Goal: Task Accomplishment & Management: Complete application form

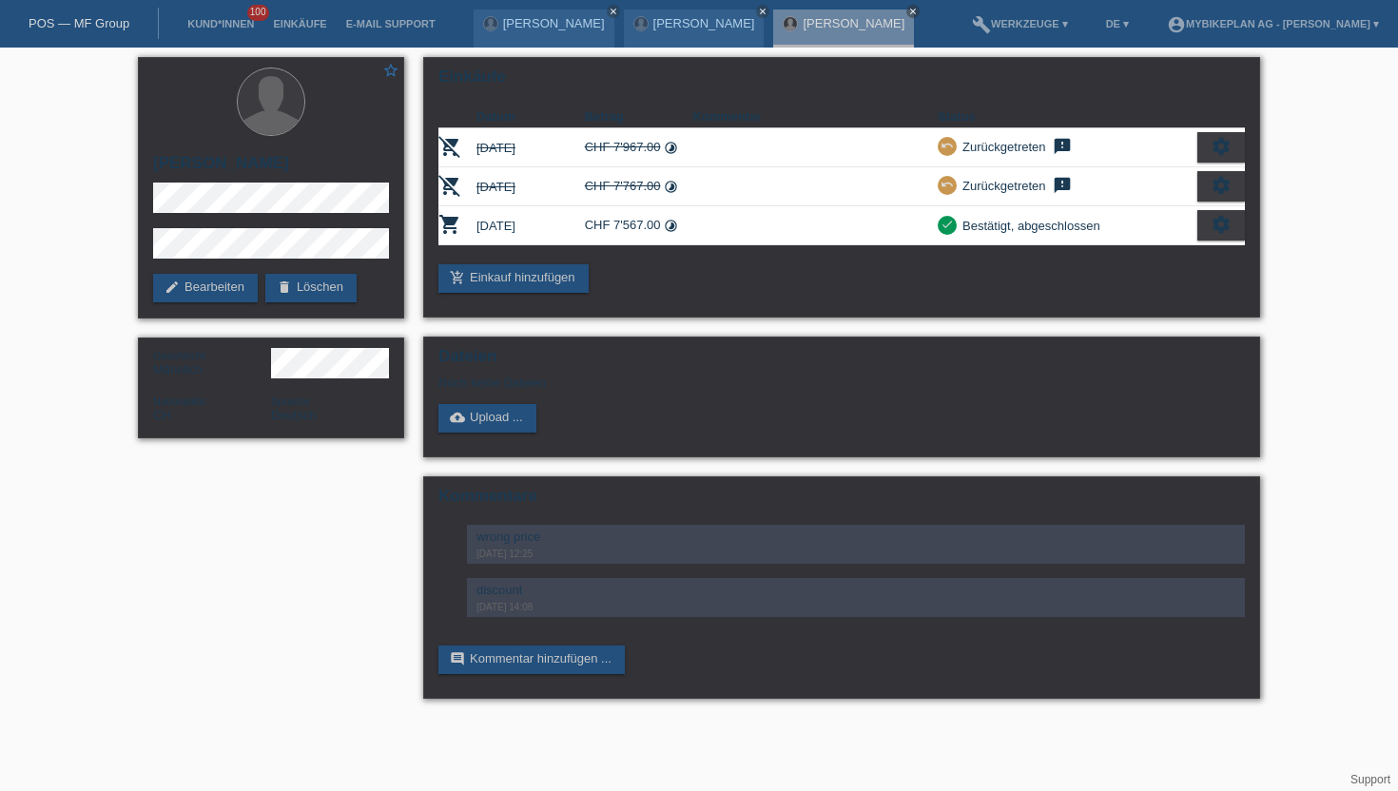
click at [219, 14] on li "Kund*innen 100" at bounding box center [221, 24] width 86 height 48
click at [219, 21] on link "Kund*innen" at bounding box center [221, 23] width 86 height 11
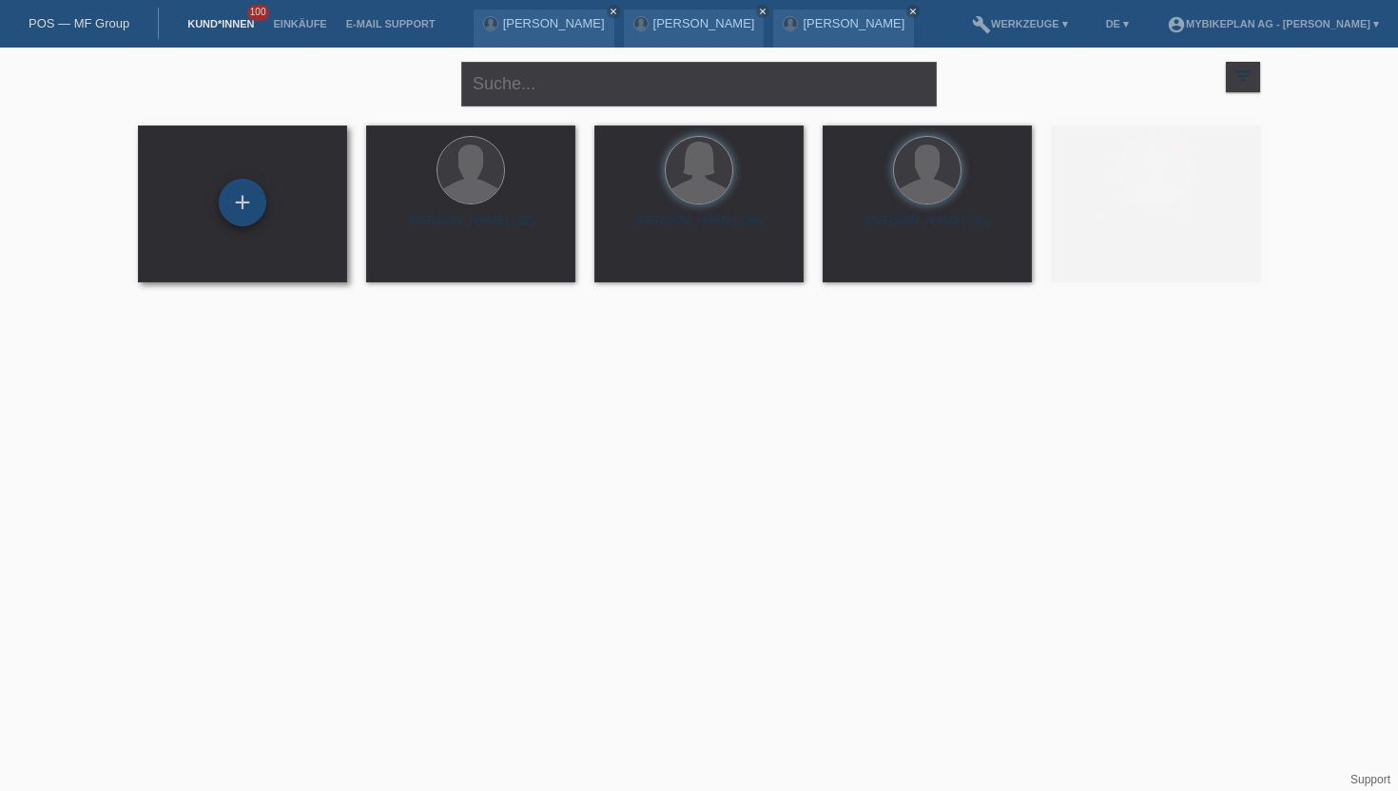
click at [225, 207] on div "+" at bounding box center [243, 202] width 46 height 32
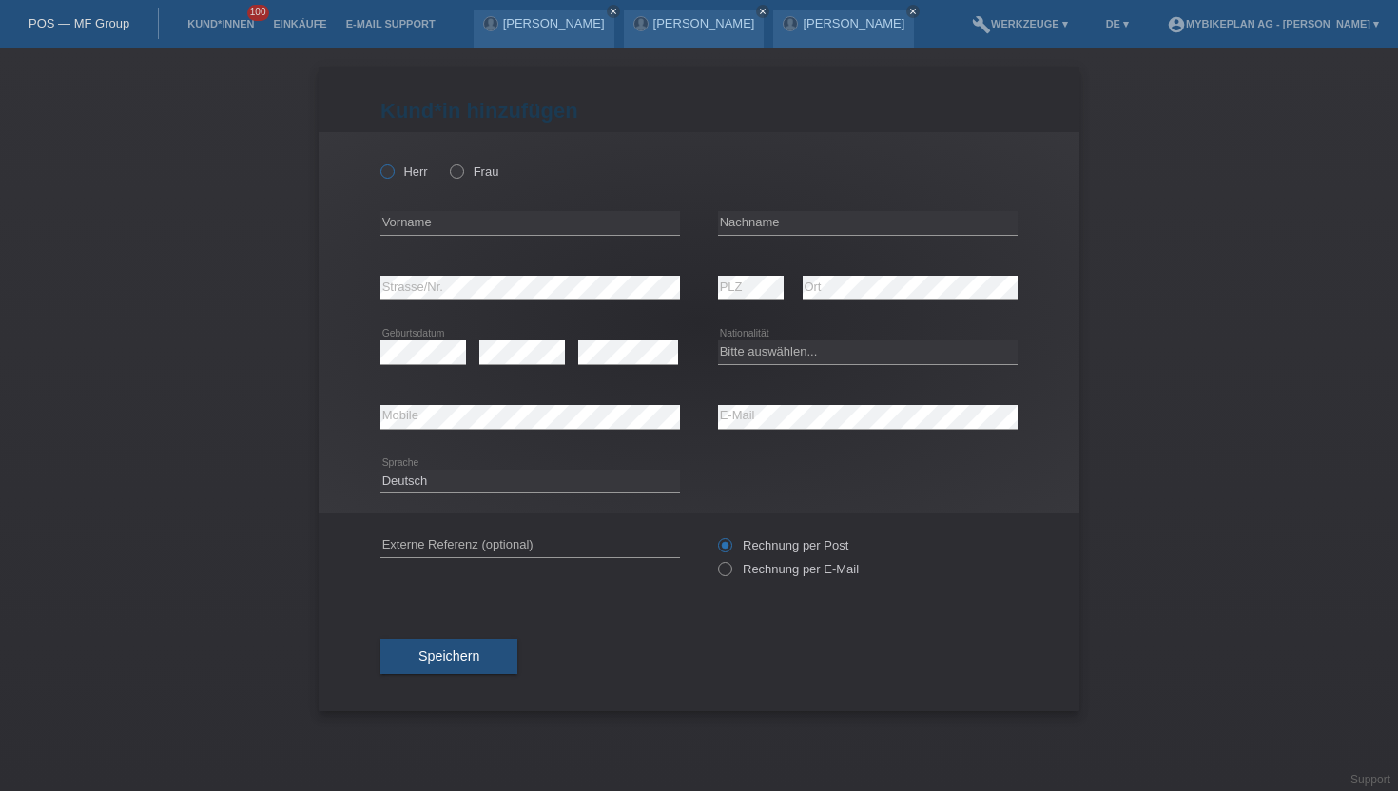
click at [378, 162] on icon at bounding box center [378, 162] width 0 height 0
click at [393, 171] on input "Herr" at bounding box center [386, 171] width 12 height 12
radio input "true"
click at [409, 227] on input "text" at bounding box center [530, 223] width 300 height 24
click at [764, 230] on input "text" at bounding box center [868, 223] width 300 height 24
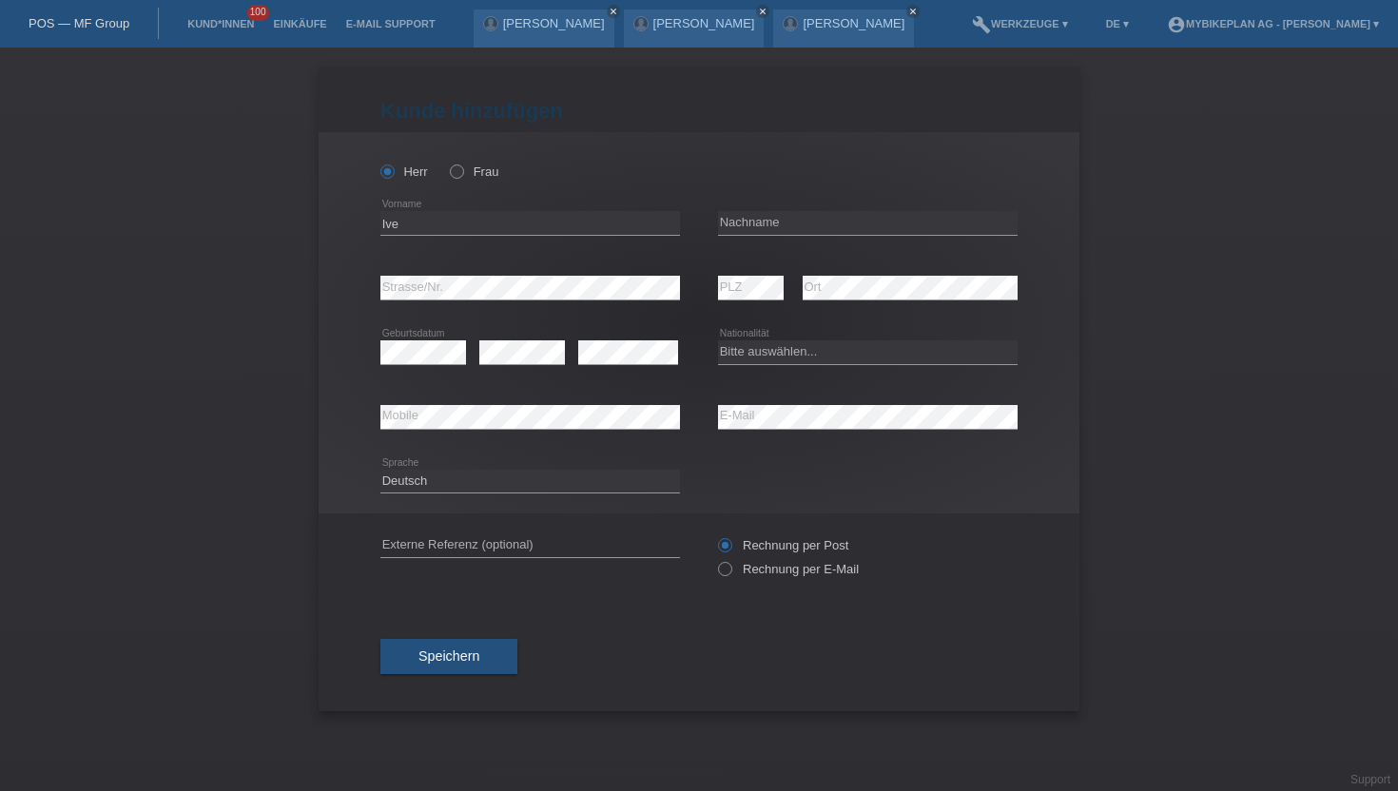
click at [454, 242] on div "Ive error Vorname" at bounding box center [530, 223] width 300 height 65
click at [460, 229] on input "Ive" at bounding box center [530, 223] width 300 height 24
type input "I"
click at [814, 228] on input "text" at bounding box center [868, 223] width 300 height 24
type input "m"
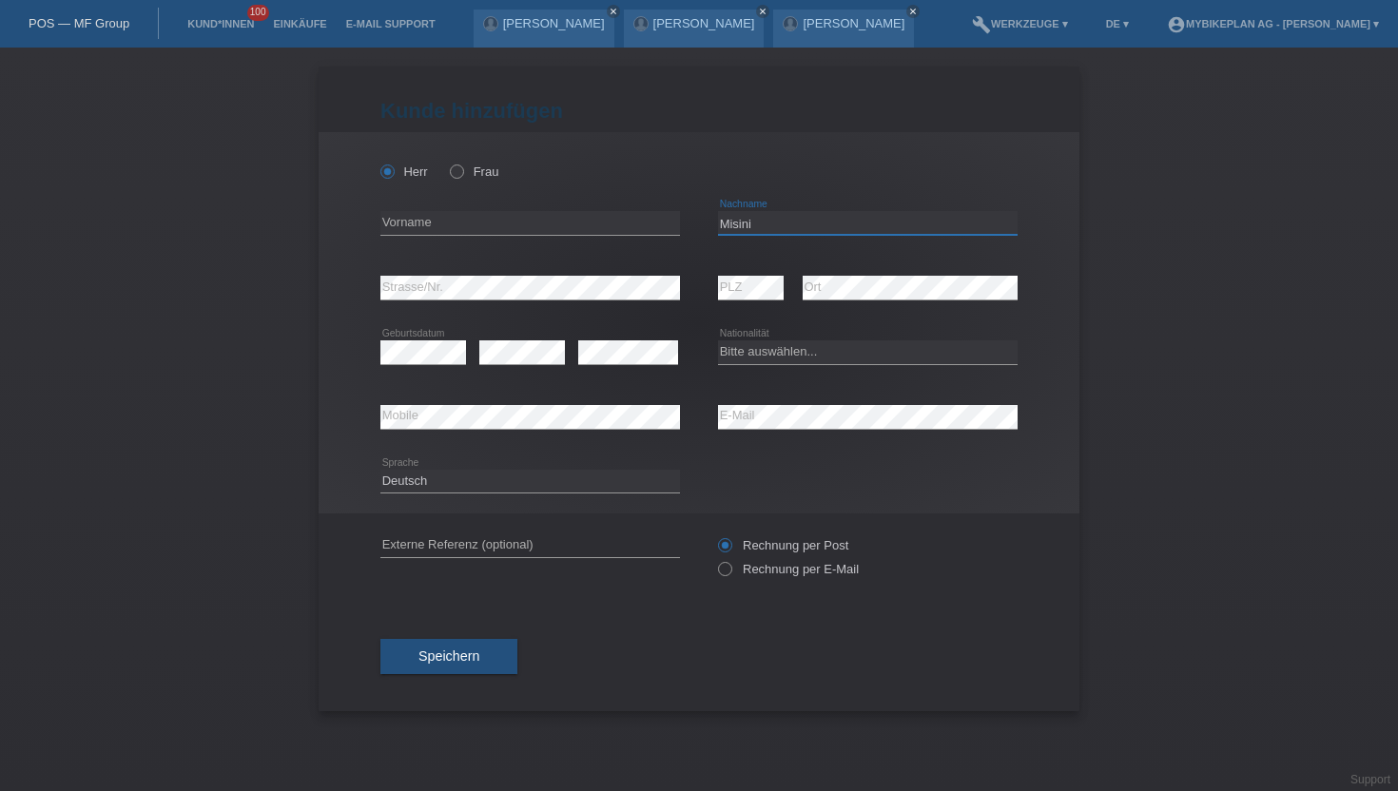
type input "Misini"
click at [511, 227] on input "text" at bounding box center [530, 223] width 300 height 24
type input "Ilir"
click at [606, 364] on icon at bounding box center [628, 364] width 100 height 1
click at [798, 354] on select "Bitte auswählen... Schweiz Deutschland Liechtenstein Österreich ------------ Af…" at bounding box center [868, 351] width 300 height 23
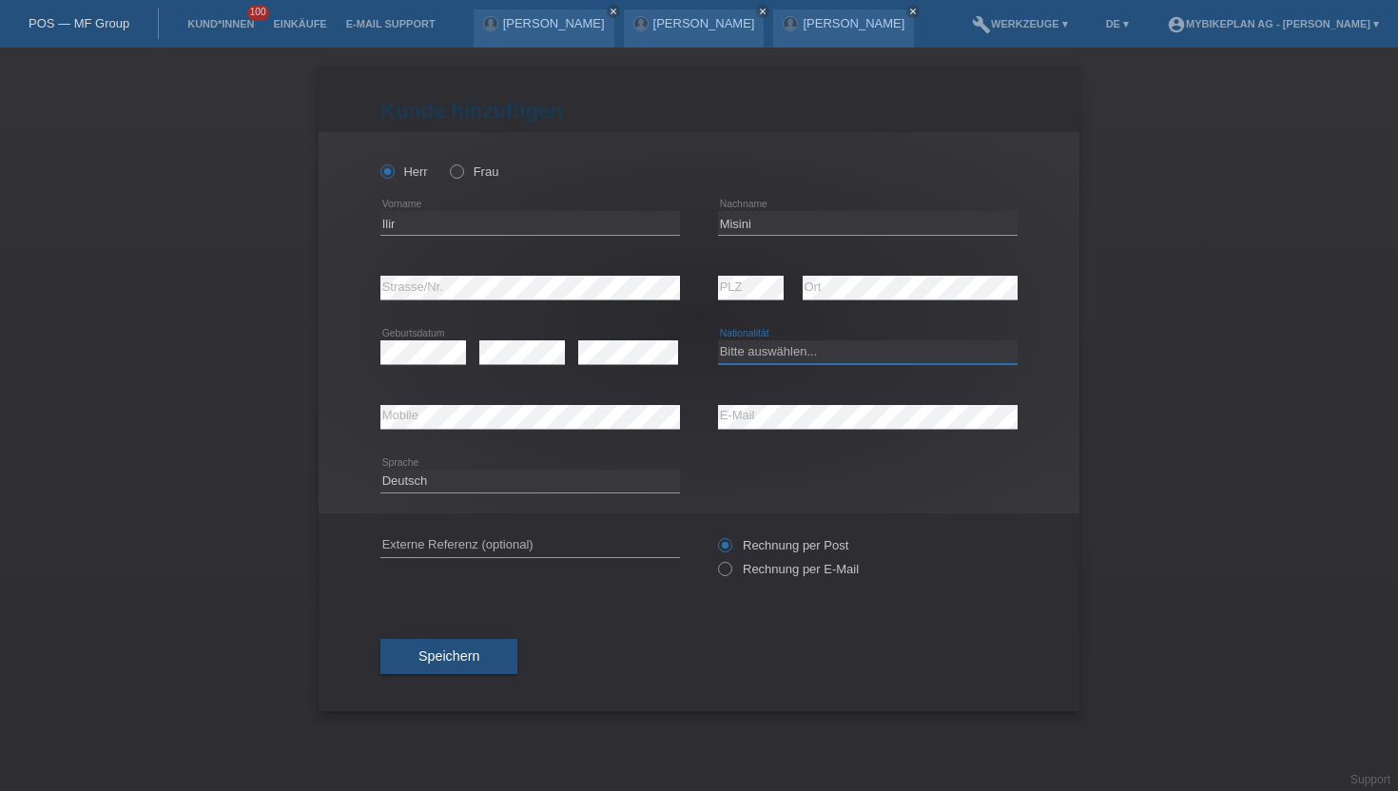
select select "XK"
click at [718, 341] on select "Bitte auswählen... Schweiz Deutschland Liechtenstein Österreich ------------ Af…" at bounding box center [868, 351] width 300 height 23
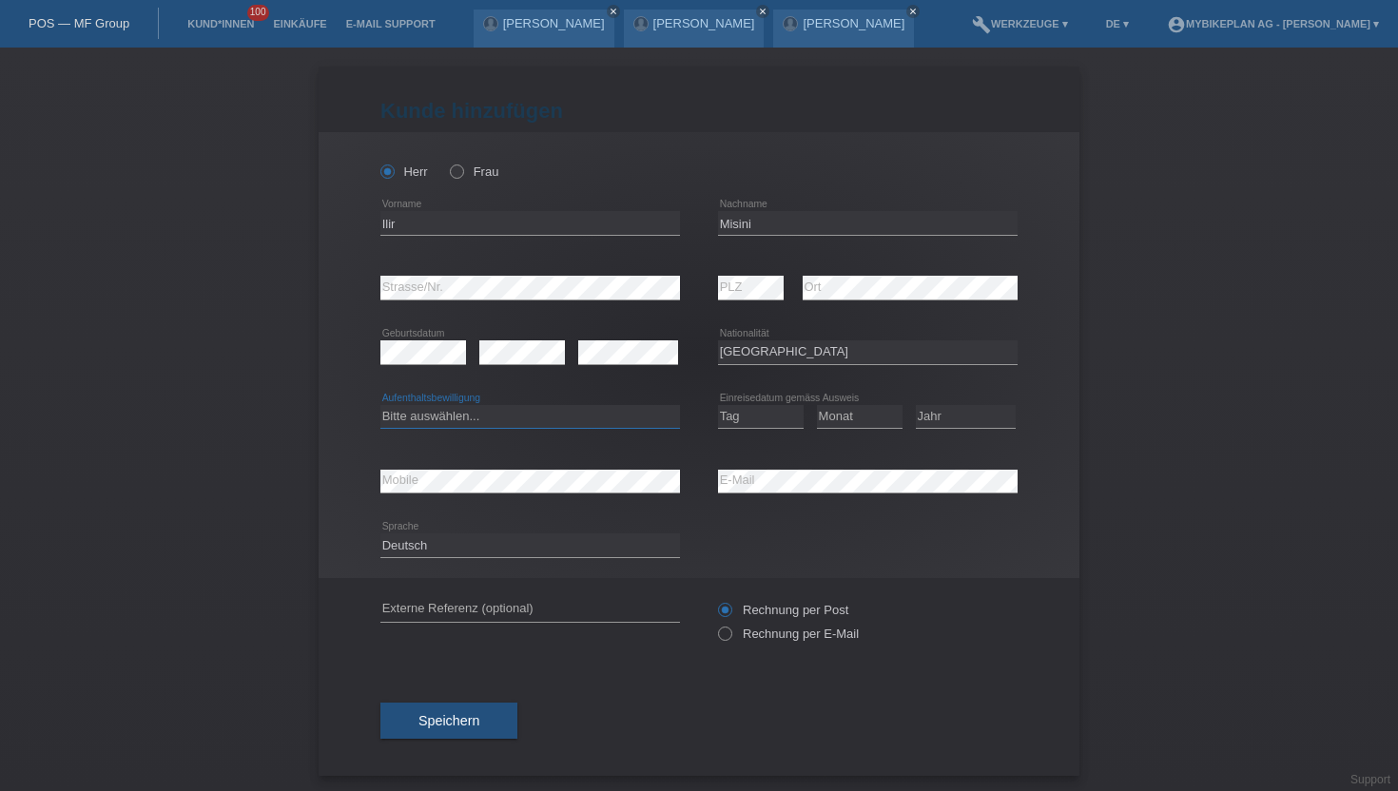
click at [441, 422] on select "Bitte auswählen... C B B - Flüchtlingsstatus Andere" at bounding box center [530, 416] width 300 height 23
select select "C"
click at [380, 405] on select "Bitte auswählen... C B B - Flüchtlingsstatus Andere" at bounding box center [530, 416] width 300 height 23
click at [772, 420] on select "Tag 01 02 03 04 05 06 07 08 09 10 11" at bounding box center [761, 416] width 86 height 23
select select "25"
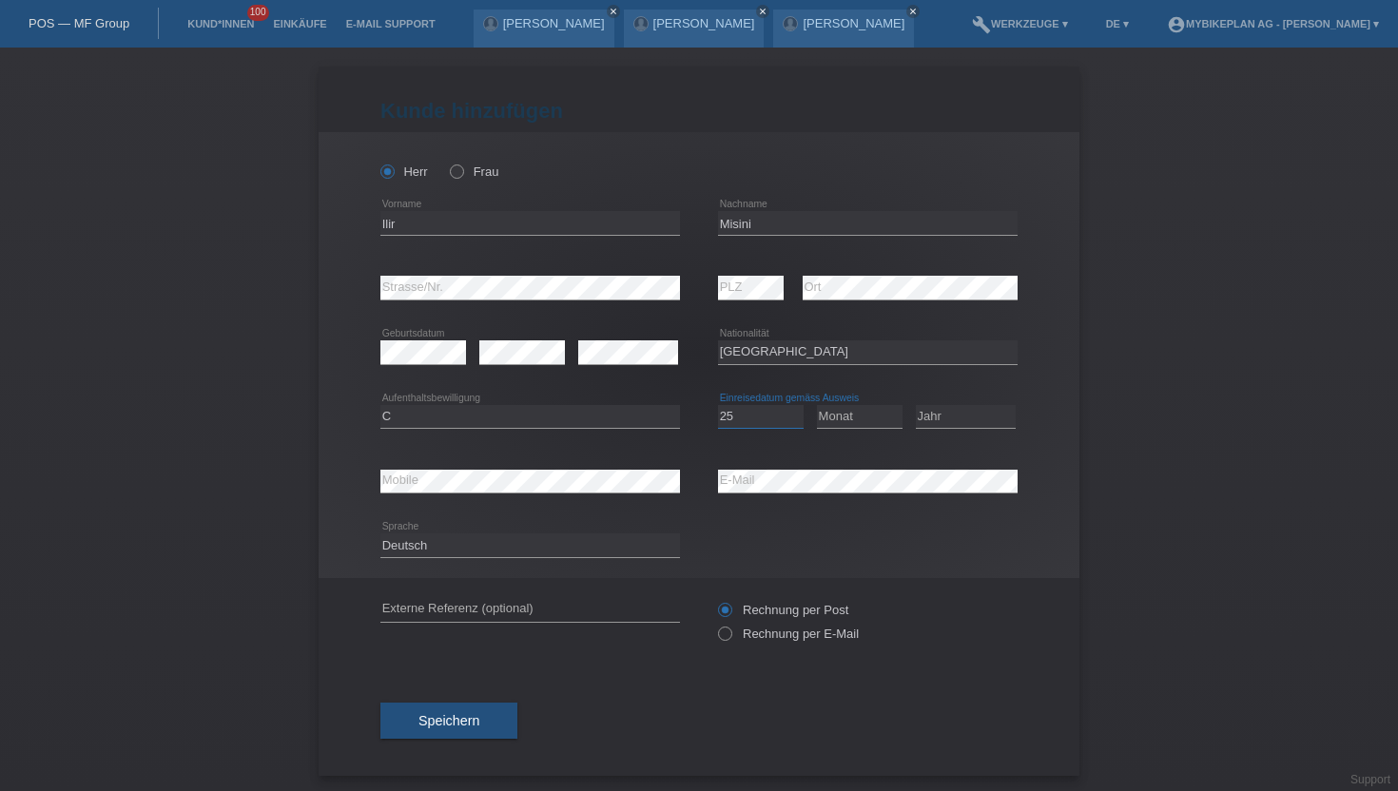
click at [718, 405] on select "Tag 01 02 03 04 05 06 07 08 09 10 11" at bounding box center [761, 416] width 86 height 23
click at [843, 423] on select "Monat 01 02 03 04 05 06 07 08 09 10 11" at bounding box center [860, 416] width 86 height 23
select select "10"
click at [817, 405] on select "Monat 01 02 03 04 05 06 07 08 09 10 11" at bounding box center [860, 416] width 86 height 23
click at [932, 418] on select "Jahr 2025 2024 2023 2022 2021 2020 2019 2018 2017 2016 2015 2014 2013 2012 2011…" at bounding box center [966, 416] width 100 height 23
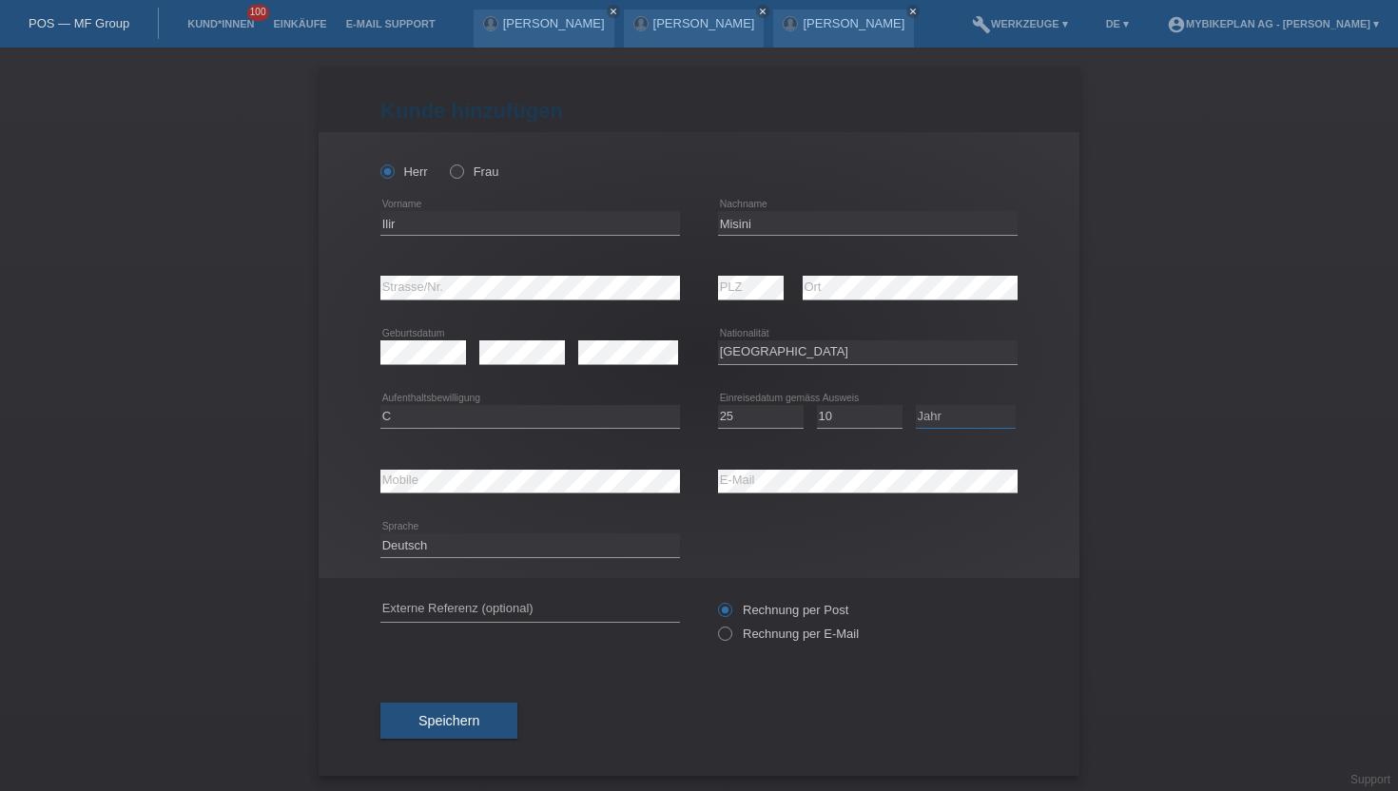
select select "1995"
click at [916, 405] on select "Jahr 2025 2024 2023 2022 2021 2020 2019 2018 2017 2016 2015 2014 2013 2012 2011…" at bounding box center [966, 416] width 100 height 23
click at [809, 443] on div "Tag 01 02 03 04 05 06 07 08 09 10 11 12 13 14 15 16 17 18 19 20 21 22 23 24 25 …" at bounding box center [868, 417] width 300 height 65
click at [715, 624] on icon at bounding box center [715, 624] width 0 height 0
click at [724, 638] on input "Rechnung per E-Mail" at bounding box center [724, 639] width 12 height 24
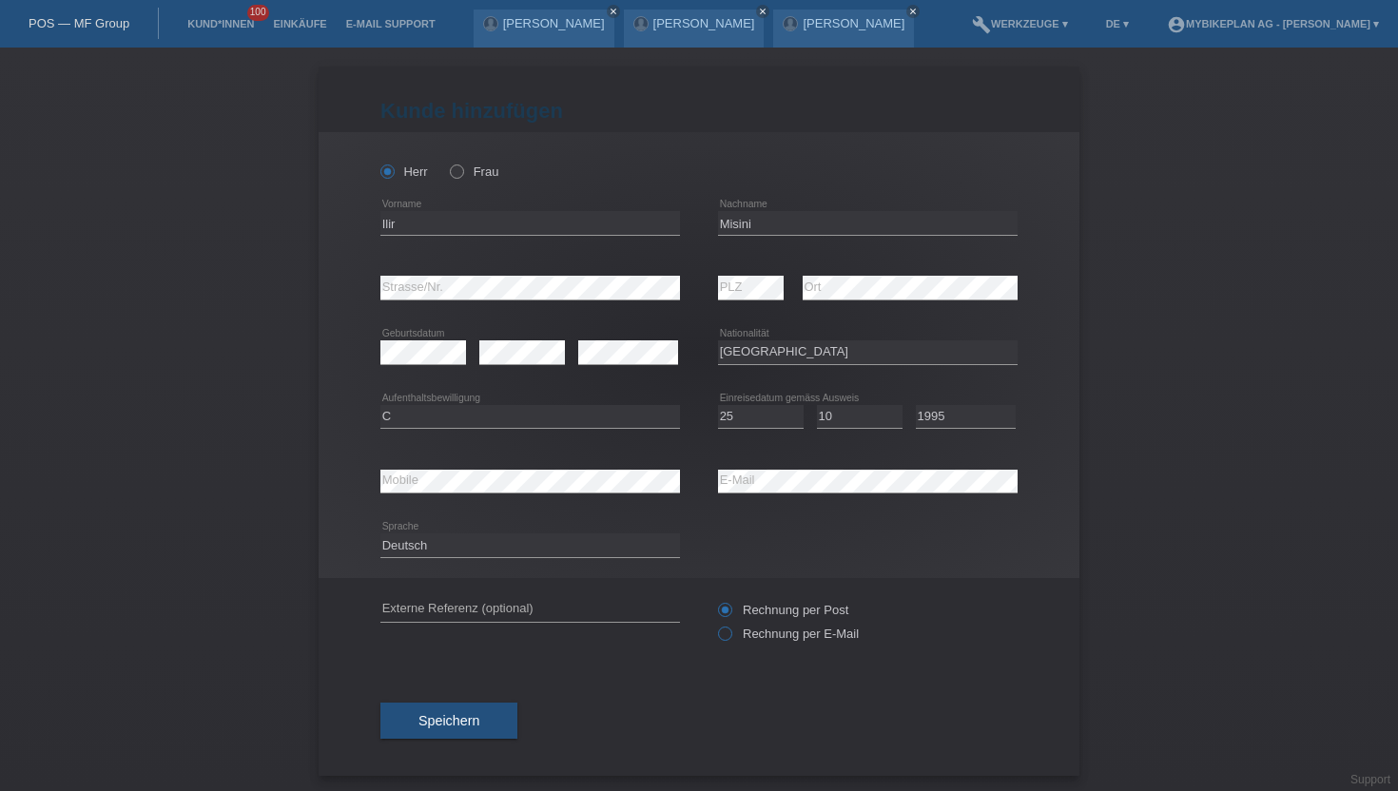
radio input "true"
click at [451, 728] on span "Speichern" at bounding box center [448, 720] width 61 height 15
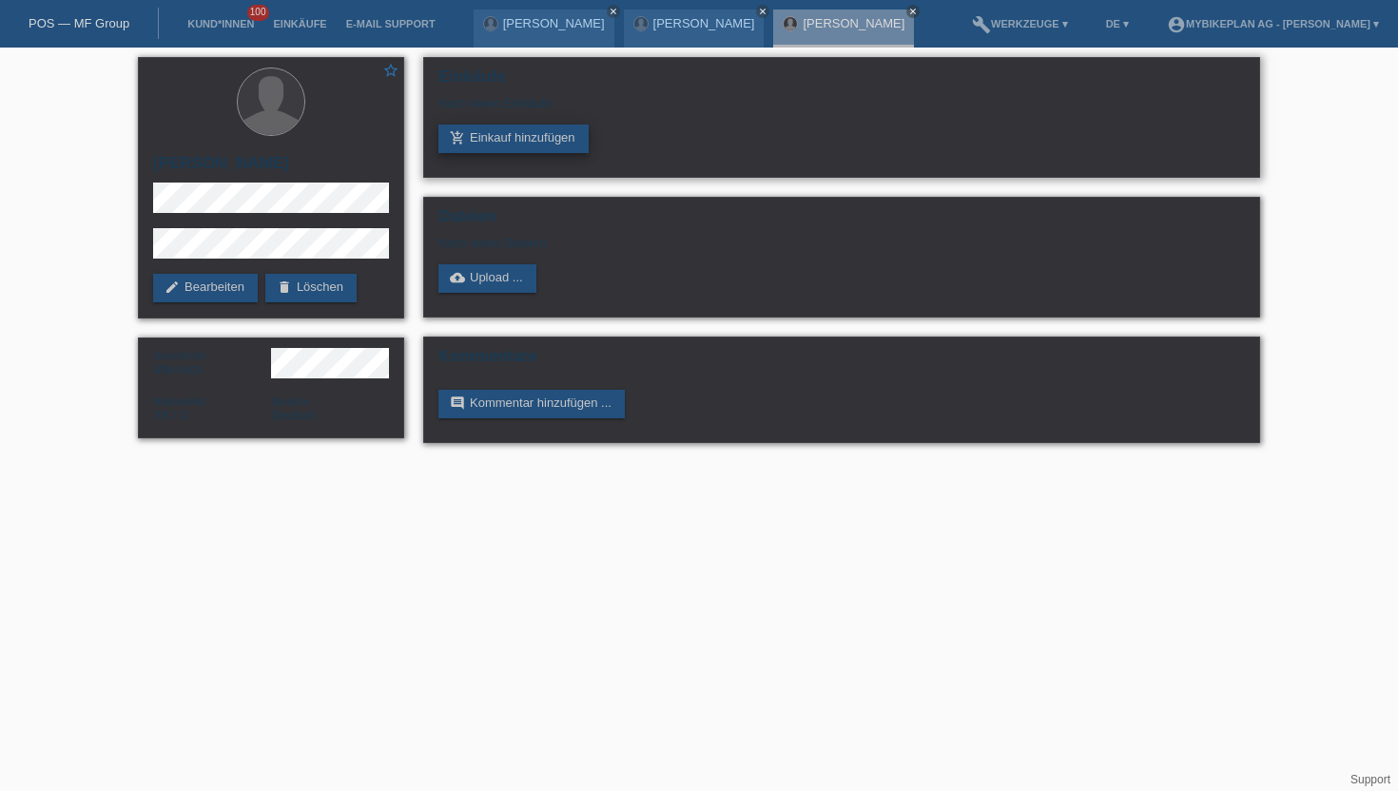
click at [543, 143] on link "add_shopping_cart Einkauf hinzufügen" at bounding box center [513, 139] width 150 height 29
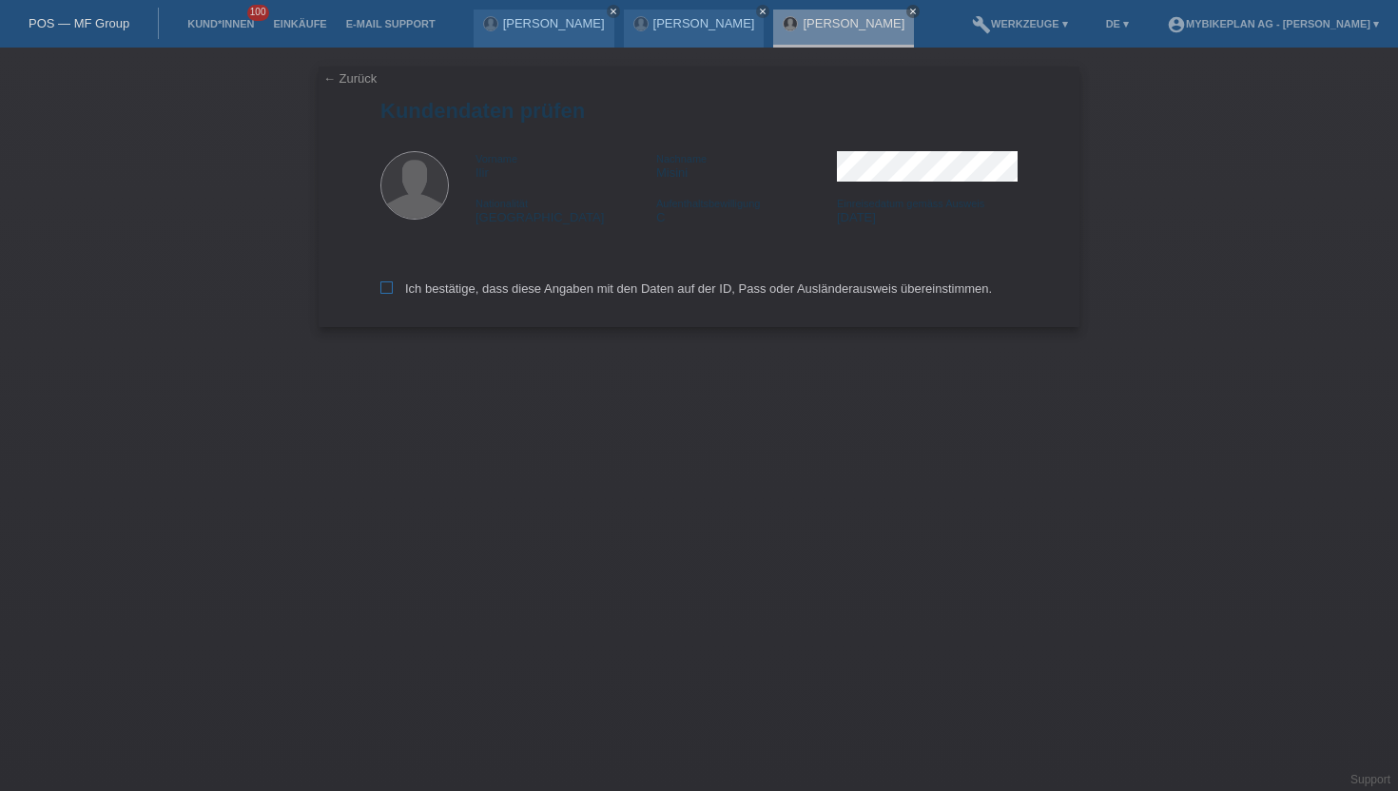
click at [395, 290] on label "Ich bestätige, dass diese Angaben mit den Daten auf der ID, Pass oder Ausländer…" at bounding box center [685, 288] width 611 height 14
click at [393, 290] on input "Ich bestätige, dass diese Angaben mit den Daten auf der ID, Pass oder Ausländer…" at bounding box center [386, 287] width 12 height 12
checkbox input "true"
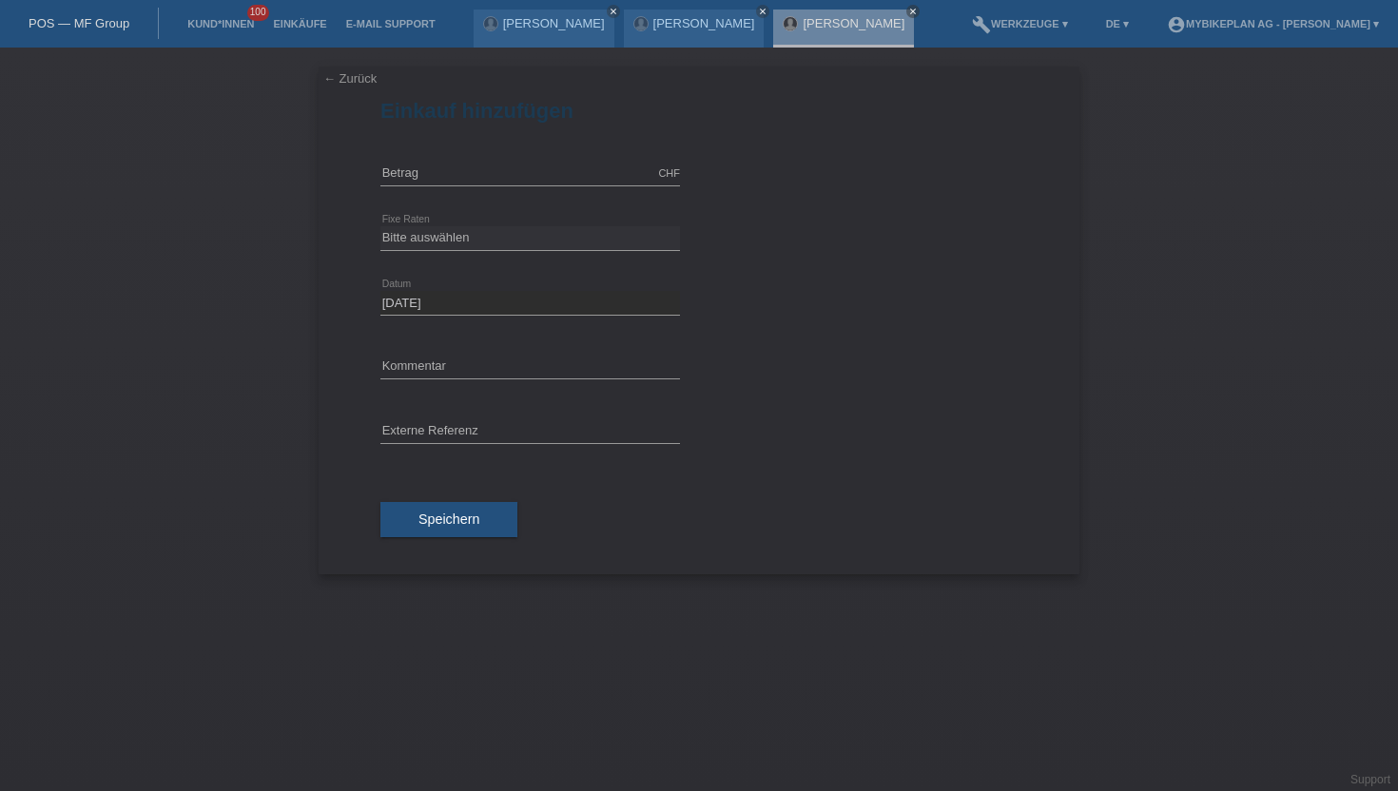
click at [451, 192] on div "CHF error Betrag" at bounding box center [530, 174] width 300 height 65
click at [459, 180] on input "text" at bounding box center [530, 174] width 300 height 24
type input "15000.00"
drag, startPoint x: 491, startPoint y: 173, endPoint x: 289, endPoint y: 169, distance: 201.6
click at [289, 169] on div "← Zurück Einkauf hinzufügen Verfügbarer Betrag: 15000.00 CHF error Betrag Bitte…" at bounding box center [699, 420] width 1398 height 744
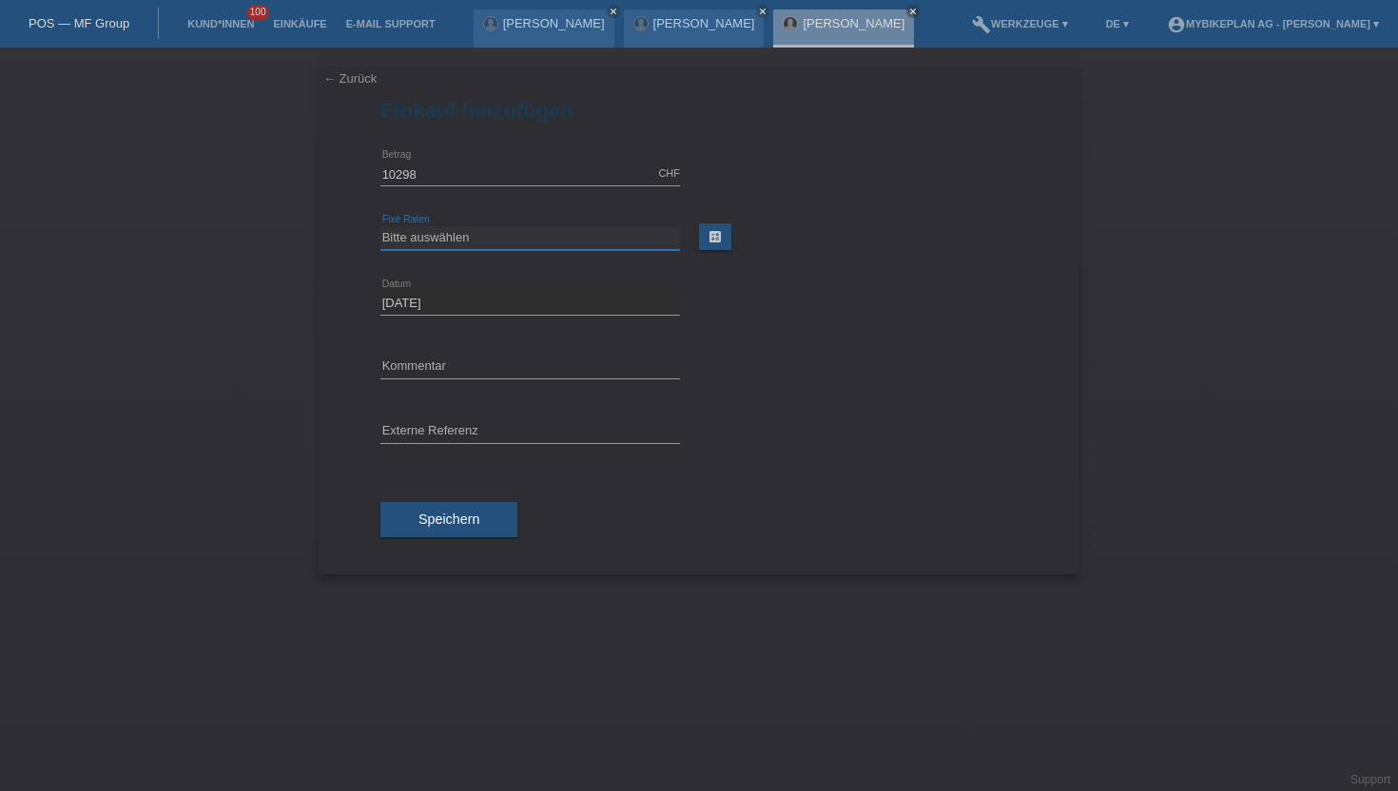
type input "10298.00"
click at [390, 227] on select "Bitte auswählen 6 Raten 12 Raten 18 Raten 24 Raten 36 Raten 48 Raten" at bounding box center [530, 237] width 300 height 23
select select "488"
click at [380, 226] on select "Bitte auswählen 6 Raten 12 Raten 18 Raten 24 Raten 36 Raten 48 Raten" at bounding box center [530, 237] width 300 height 23
click at [433, 514] on span "Speichern" at bounding box center [448, 519] width 61 height 15
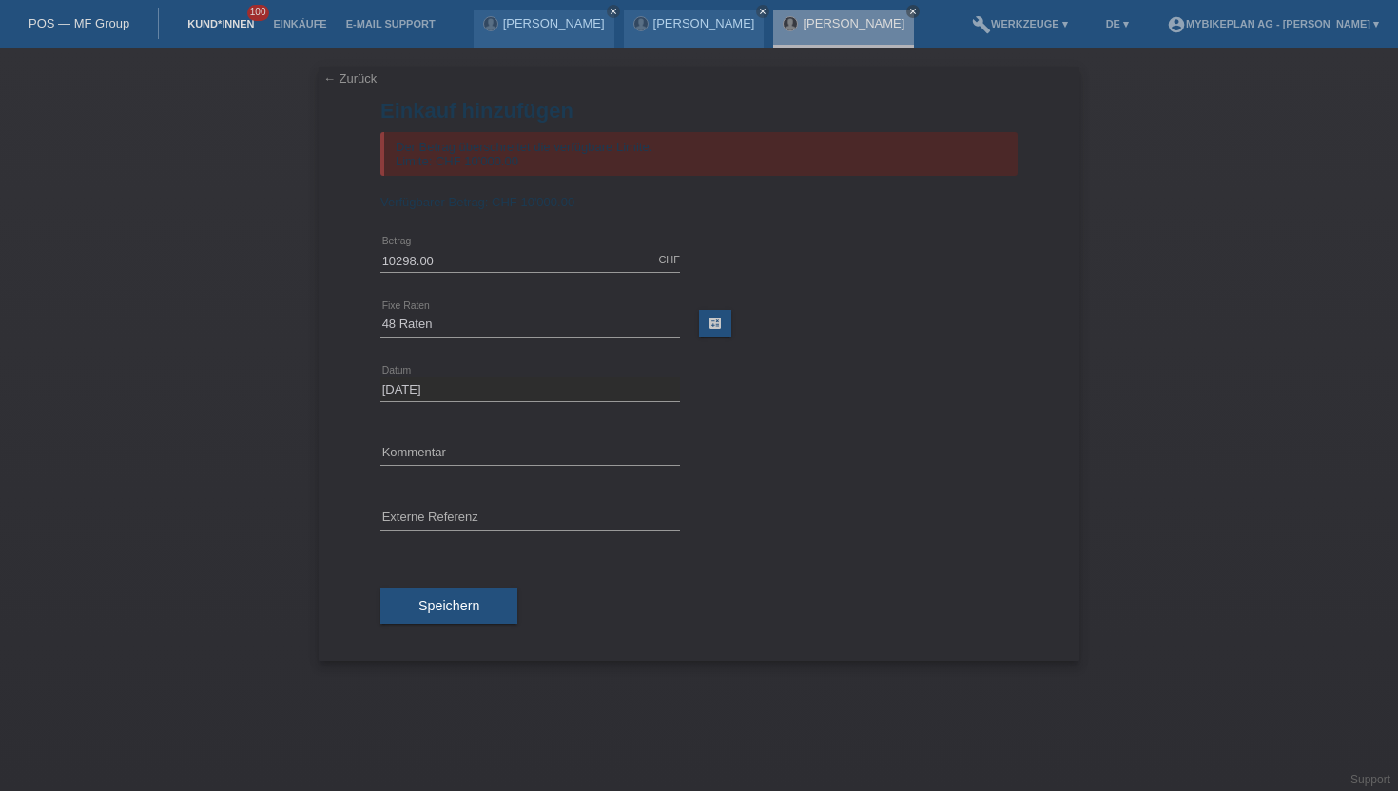
click at [201, 29] on link "Kund*innen" at bounding box center [221, 23] width 86 height 11
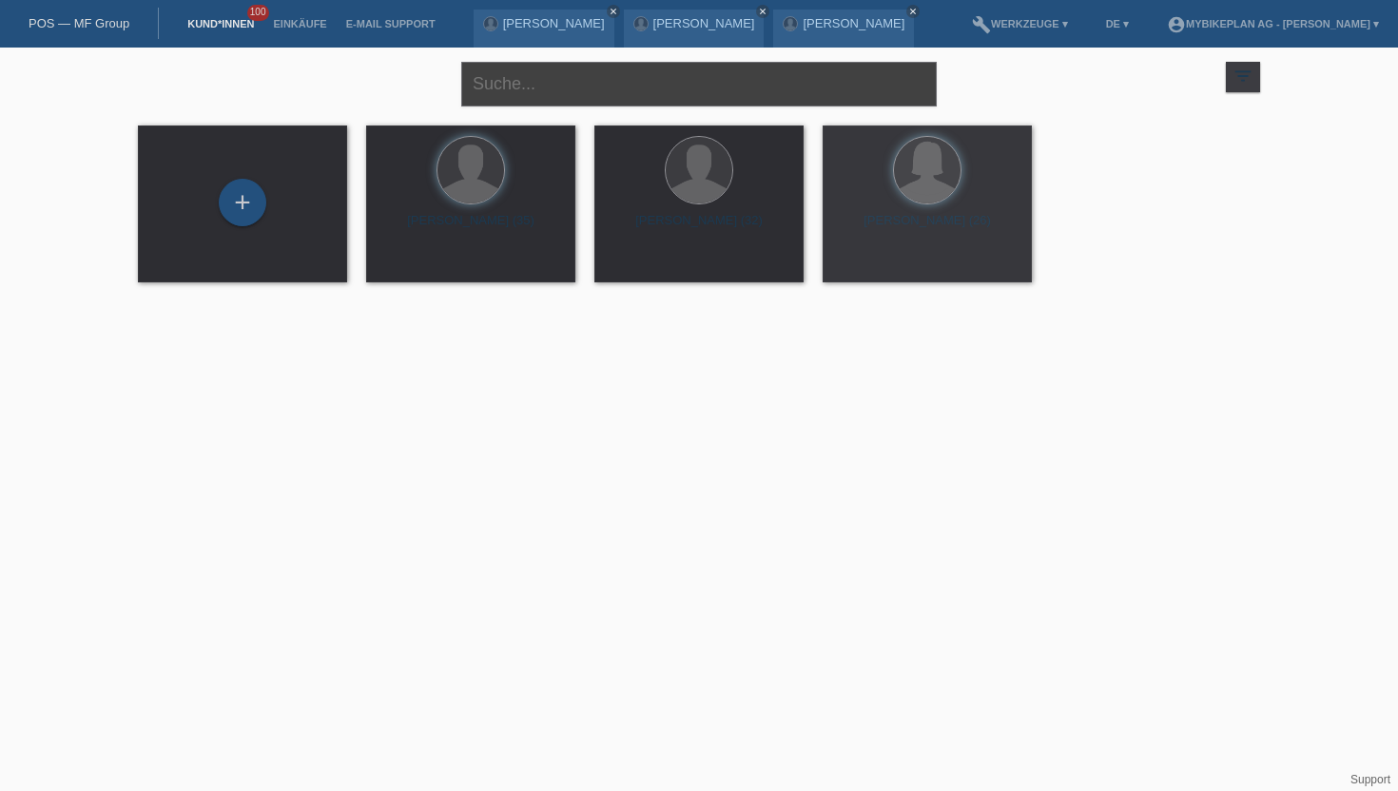
click at [528, 82] on input "text" at bounding box center [698, 84] width 475 height 45
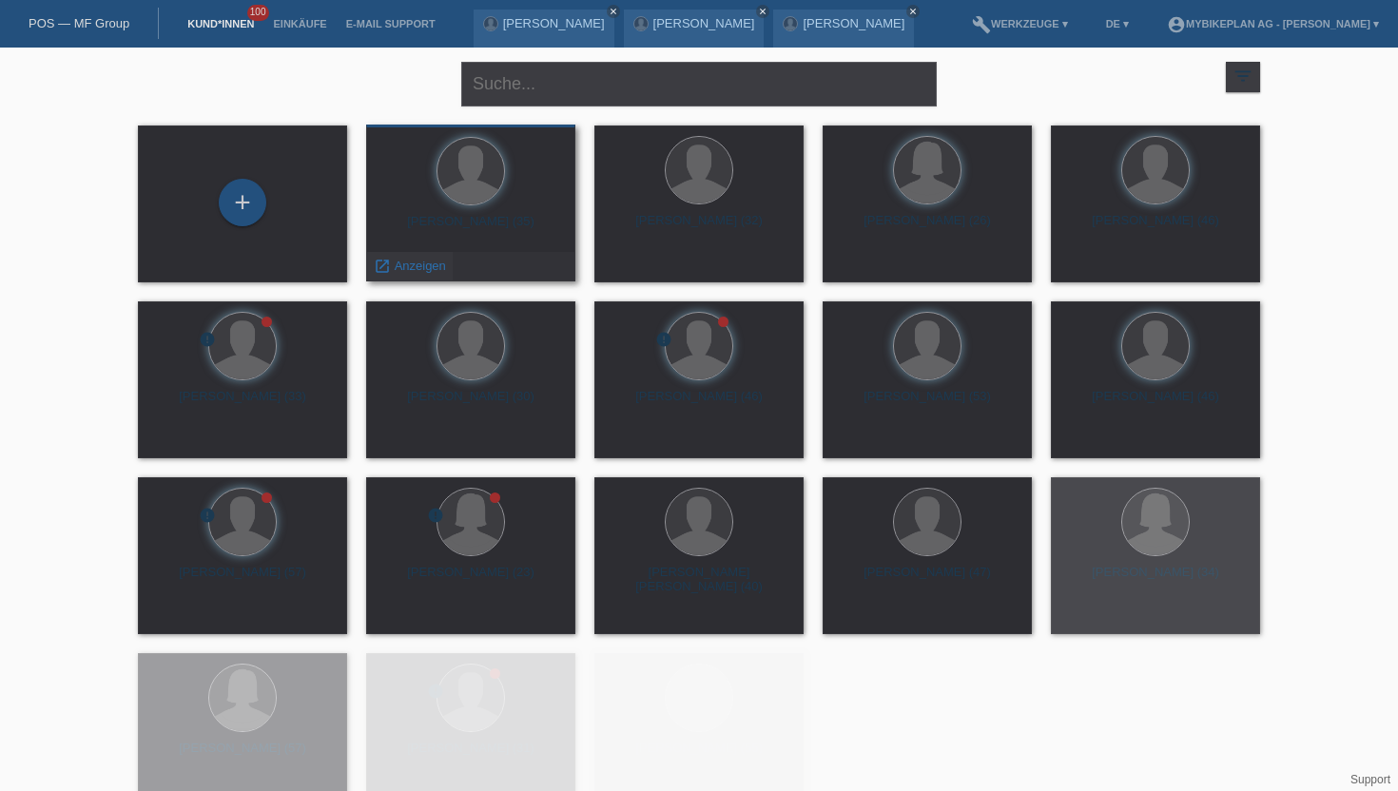
click at [422, 259] on span "Anzeigen" at bounding box center [420, 266] width 51 height 14
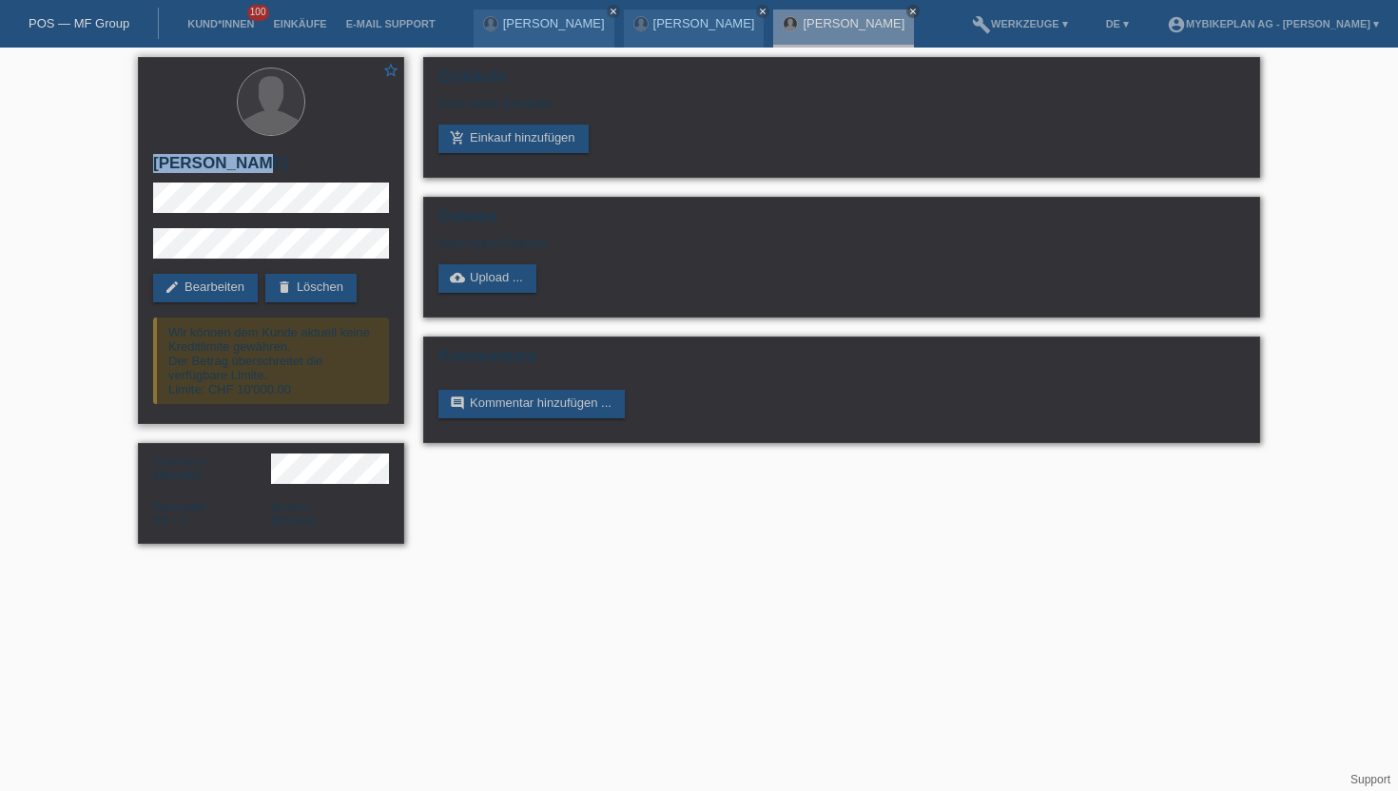
drag, startPoint x: 230, startPoint y: 165, endPoint x: 145, endPoint y: 165, distance: 85.6
click at [145, 165] on div "star_border Ilir Misini edit Bearbeiten delete Löschen Wir können dem Kunde akt…" at bounding box center [271, 240] width 266 height 367
copy h2 "[PERSON_NAME]"
click at [210, 29] on link "Kund*innen" at bounding box center [221, 23] width 86 height 11
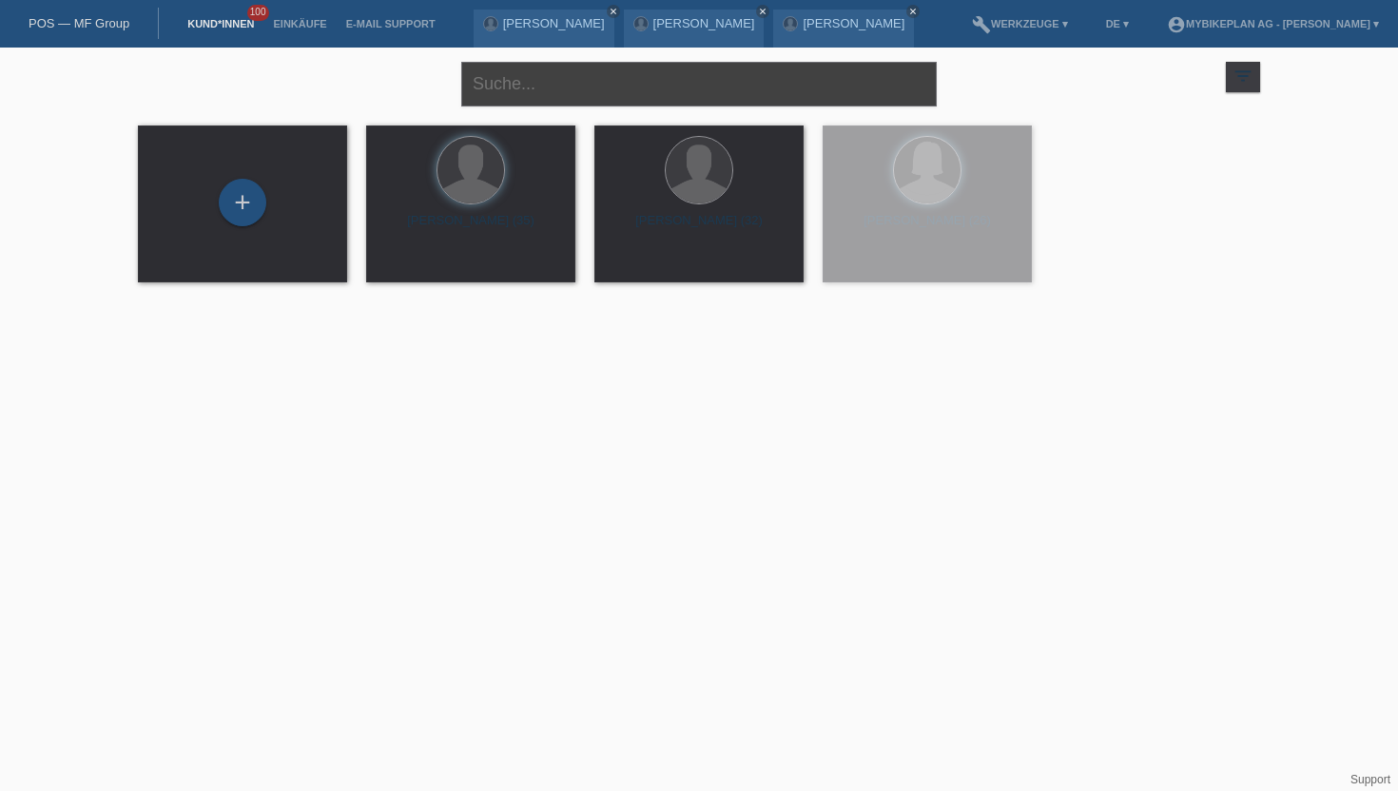
click at [502, 82] on input "text" at bounding box center [698, 84] width 475 height 45
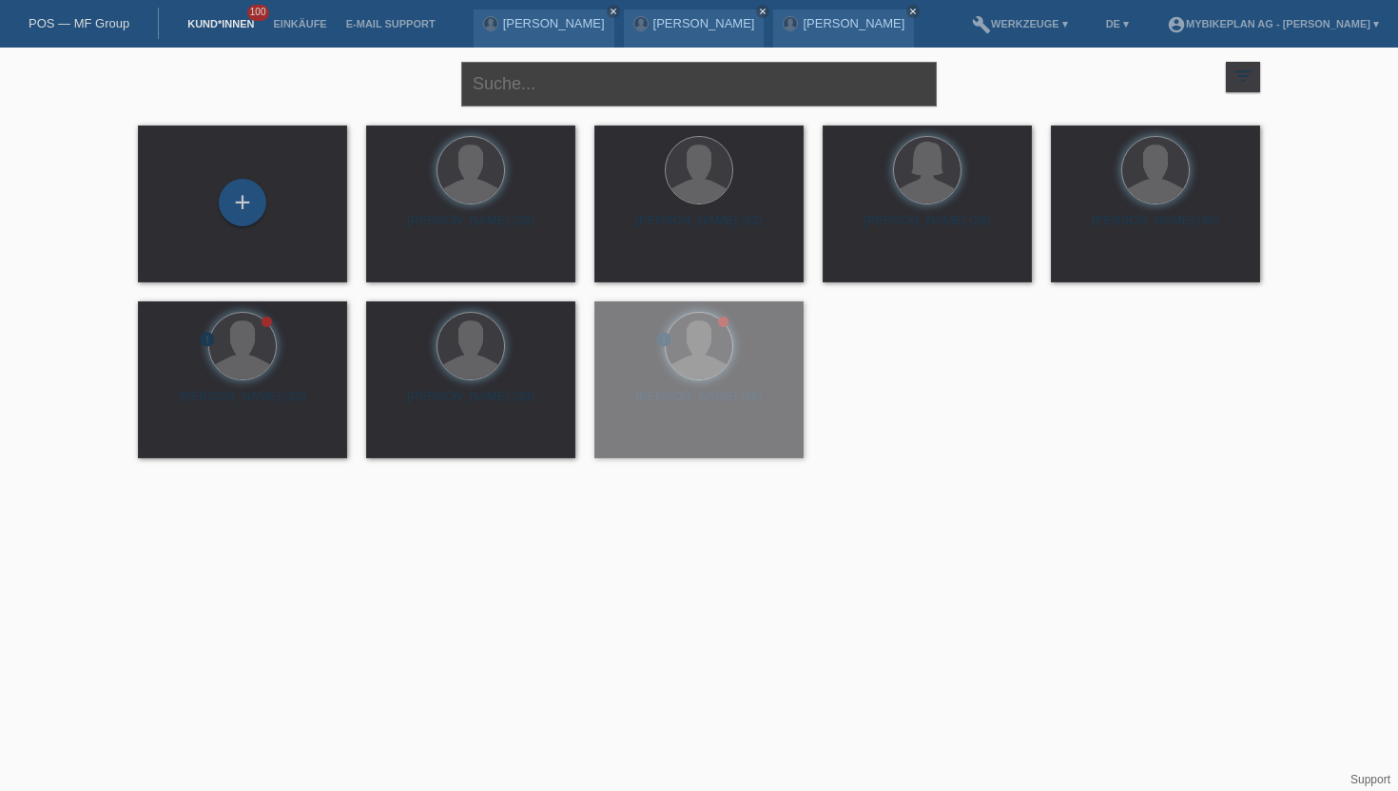
paste input "[PERSON_NAME]"
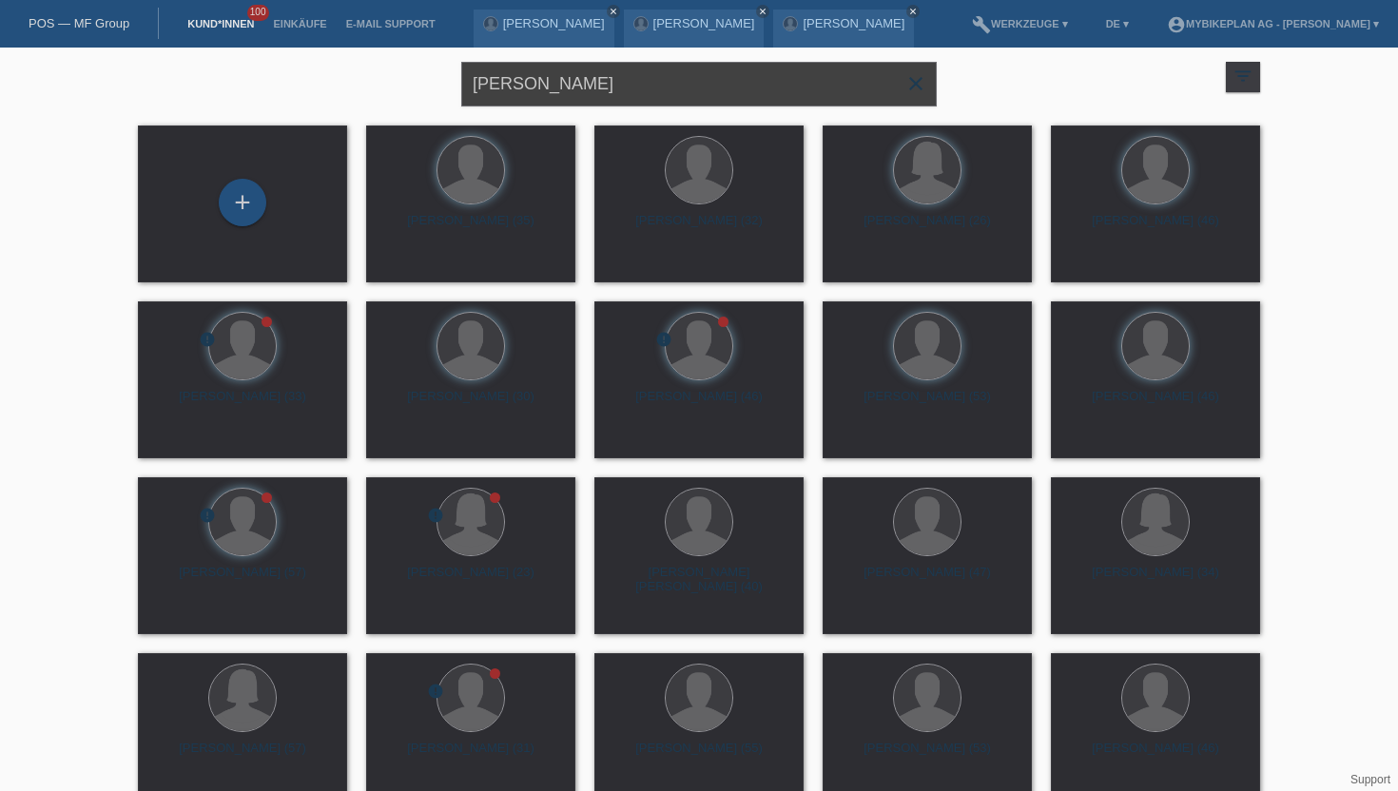
type input "[PERSON_NAME]"
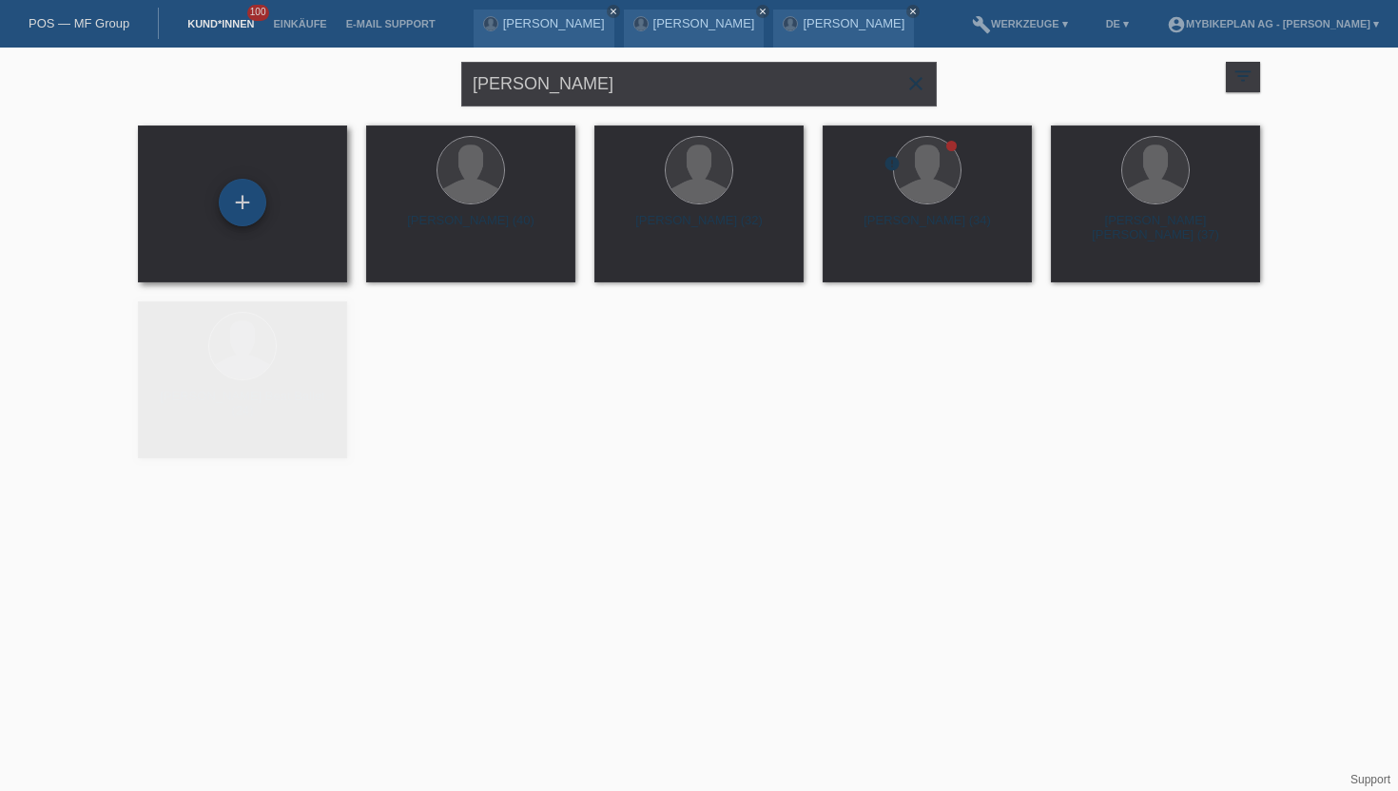
click at [237, 213] on div "+" at bounding box center [243, 202] width 46 height 32
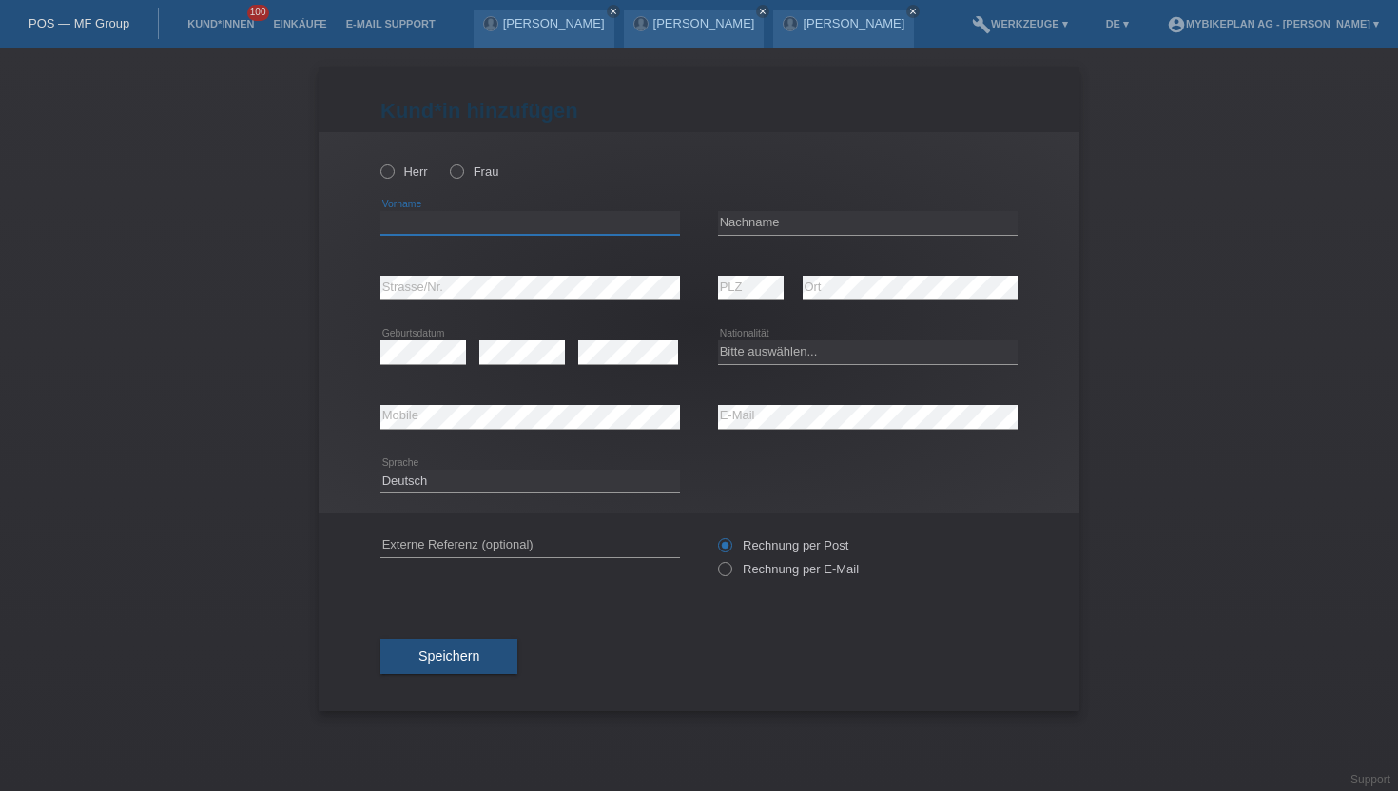
click at [425, 223] on input "text" at bounding box center [530, 223] width 300 height 24
paste input "[PERSON_NAME]"
click at [446, 221] on input "[PERSON_NAME]" at bounding box center [530, 223] width 300 height 24
type input "Samuel"
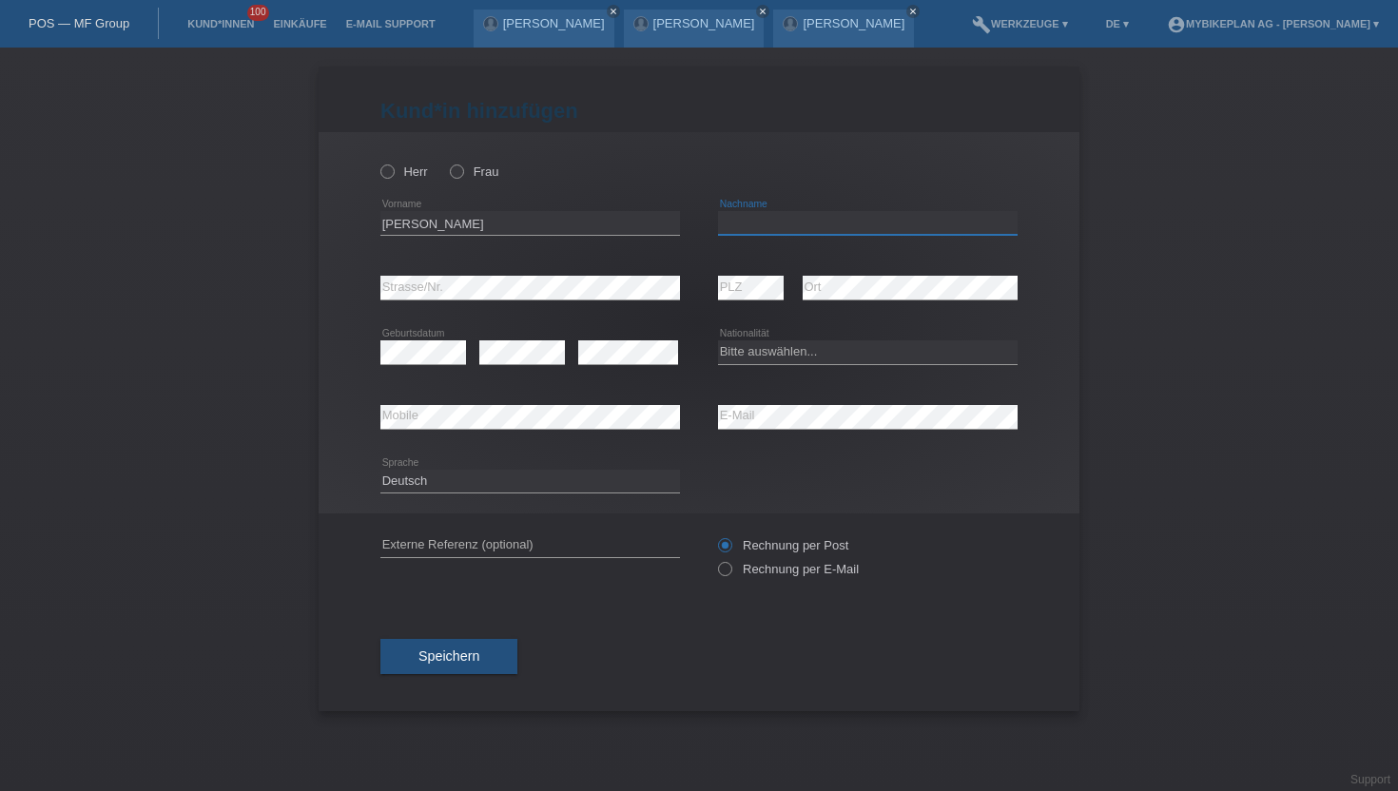
click at [760, 217] on input "text" at bounding box center [868, 223] width 300 height 24
paste input "Mock"
type input "Mock"
click at [378, 162] on icon at bounding box center [378, 162] width 0 height 0
click at [380, 174] on input "Herr" at bounding box center [386, 171] width 12 height 12
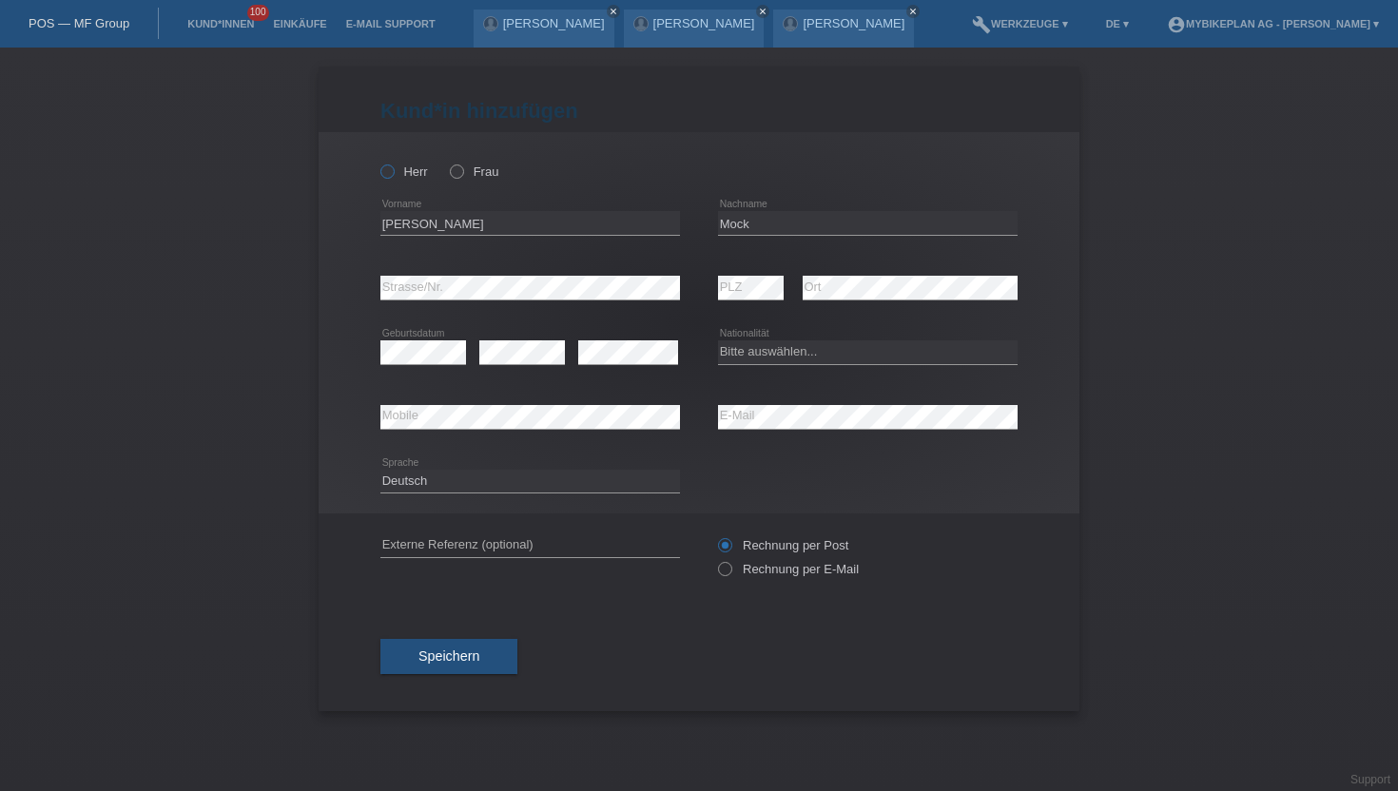
radio input "true"
click at [715, 559] on icon at bounding box center [715, 559] width 0 height 0
click at [725, 574] on input "Rechnung per E-Mail" at bounding box center [724, 574] width 12 height 24
radio input "true"
click at [767, 354] on select "Bitte auswählen... [GEOGRAPHIC_DATA] [GEOGRAPHIC_DATA] [GEOGRAPHIC_DATA] [GEOGR…" at bounding box center [868, 351] width 300 height 23
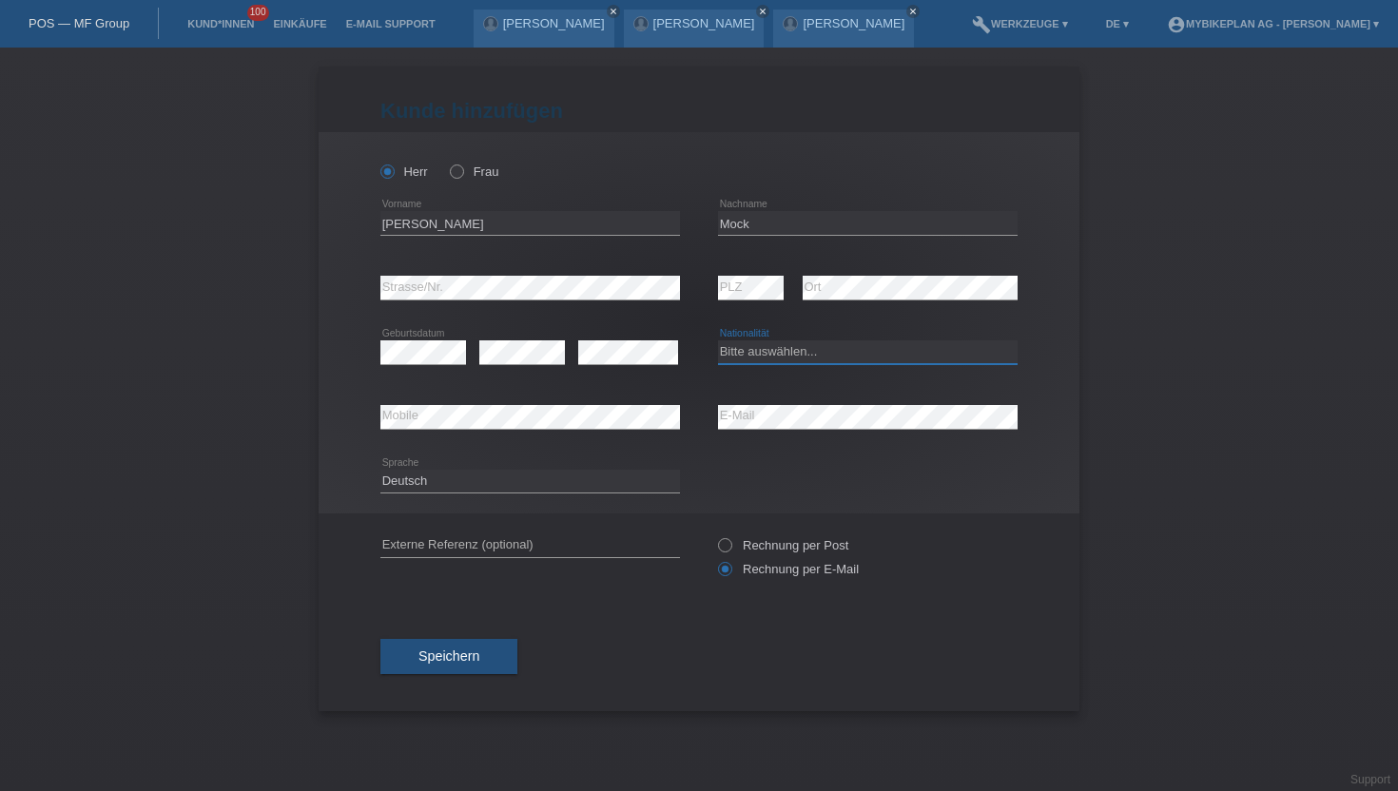
click at [808, 346] on select "Bitte auswählen... Schweiz Deutschland Liechtenstein Österreich ------------ Af…" at bounding box center [868, 351] width 300 height 23
select select "AT"
click at [718, 341] on select "Bitte auswählen... Schweiz Deutschland Liechtenstein Österreich ------------ Af…" at bounding box center [868, 351] width 300 height 23
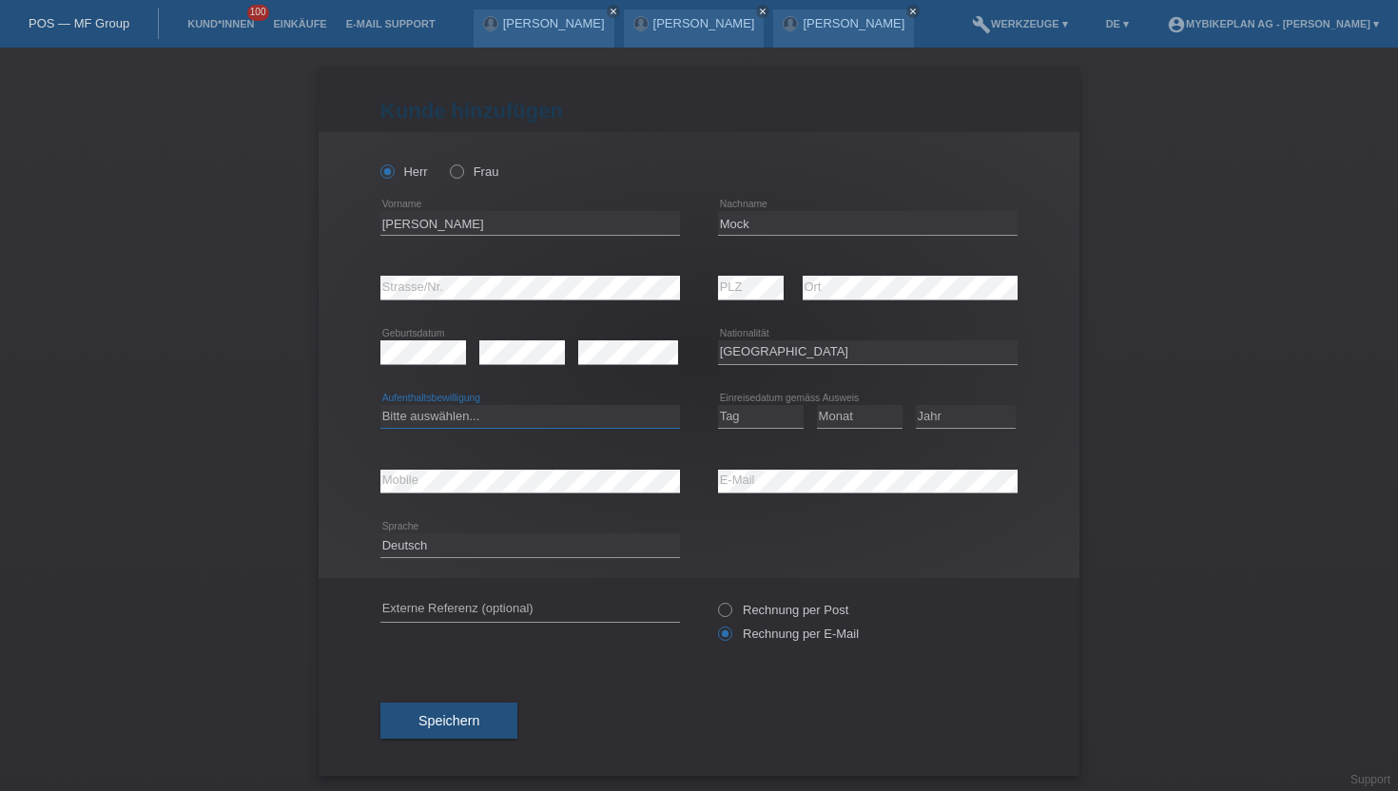
click at [421, 422] on select "Bitte auswählen... C B B - Flüchtlingsstatus Andere" at bounding box center [530, 416] width 300 height 23
select select "B"
click at [380, 405] on select "Bitte auswählen... C B B - Flüchtlingsstatus Andere" at bounding box center [530, 416] width 300 height 23
click at [745, 416] on select "Tag 01 02 03 04 05 06 07 08 09 10 11" at bounding box center [761, 416] width 86 height 23
select select "13"
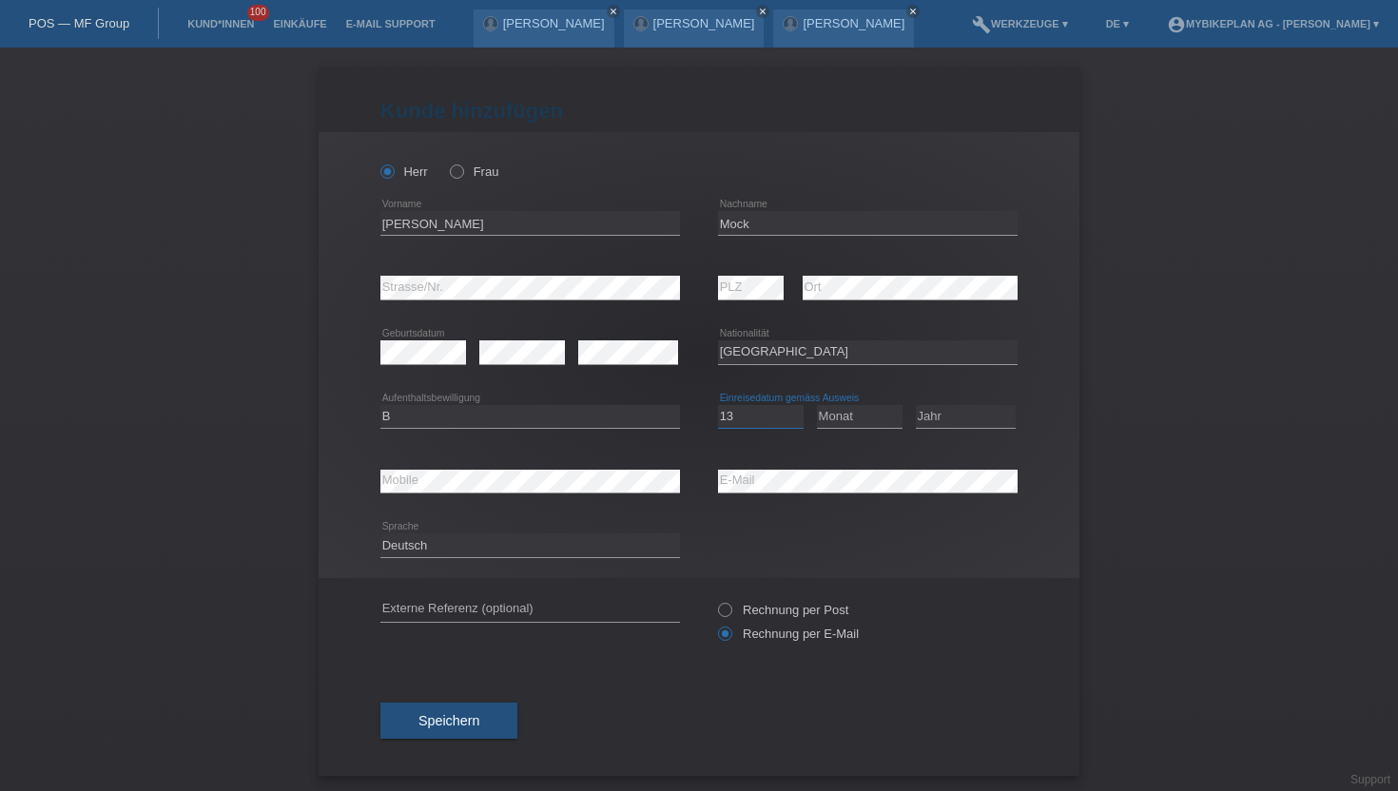
click at [718, 405] on select "Tag 01 02 03 04 05 06 07 08 09 10 11" at bounding box center [761, 416] width 86 height 23
click at [849, 425] on select "Monat 01 02 03 04 05 06 07 08 09 10 11" at bounding box center [860, 416] width 86 height 23
select select "02"
click at [817, 405] on select "Monat 01 02 03 04 05 06 07 08 09 10 11" at bounding box center [860, 416] width 86 height 23
click at [949, 413] on select "Jahr 2025 2024 2023 2022 2021 2020 2019 2018 2017 2016 2015 2014 2013 2012 2011…" at bounding box center [966, 416] width 100 height 23
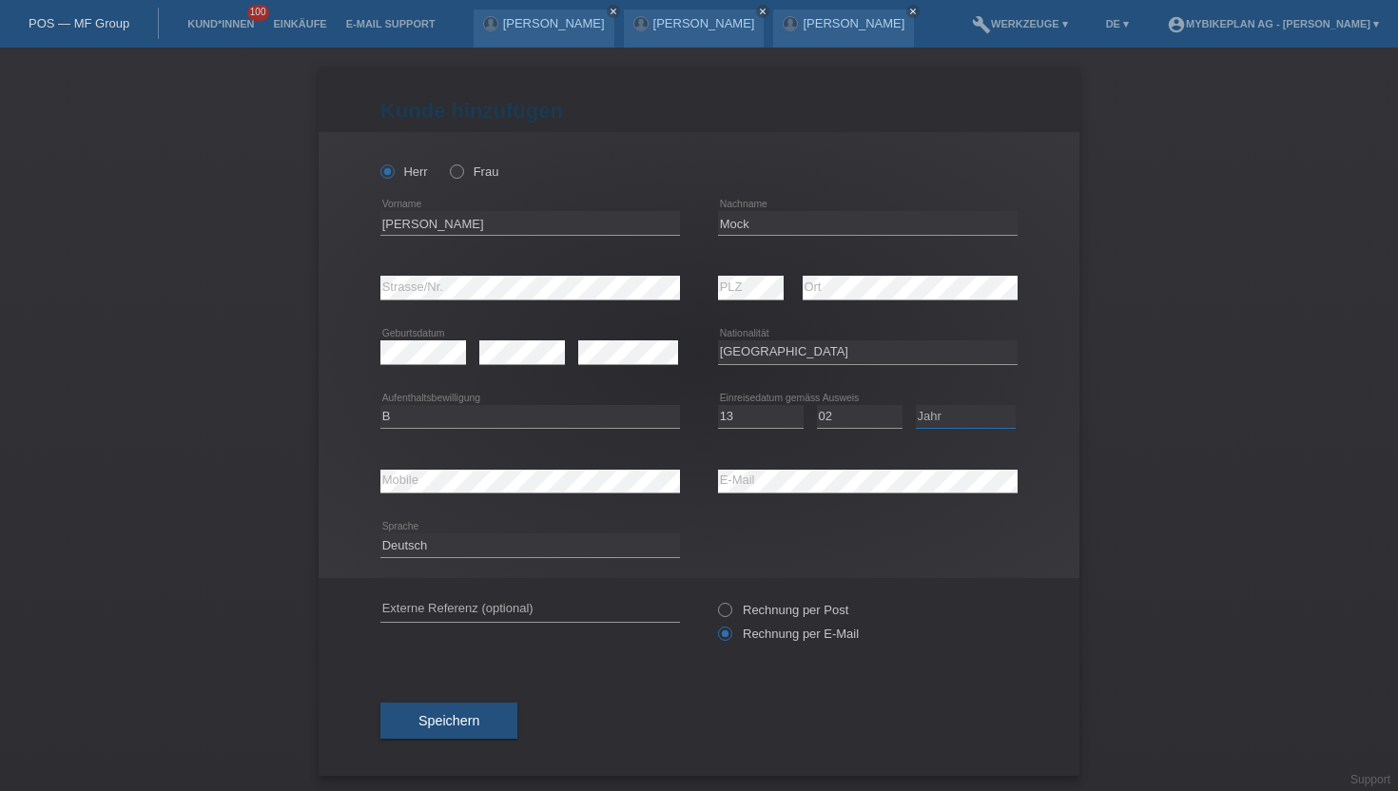
select select "2021"
click at [916, 405] on select "Jahr 2025 2024 2023 2022 2021 2020 2019 2018 2017 2016 2015 2014 2013 2012 2011…" at bounding box center [966, 416] width 100 height 23
click at [429, 733] on button "Speichern" at bounding box center [448, 721] width 137 height 36
click at [469, 724] on span "Speichern" at bounding box center [448, 720] width 61 height 15
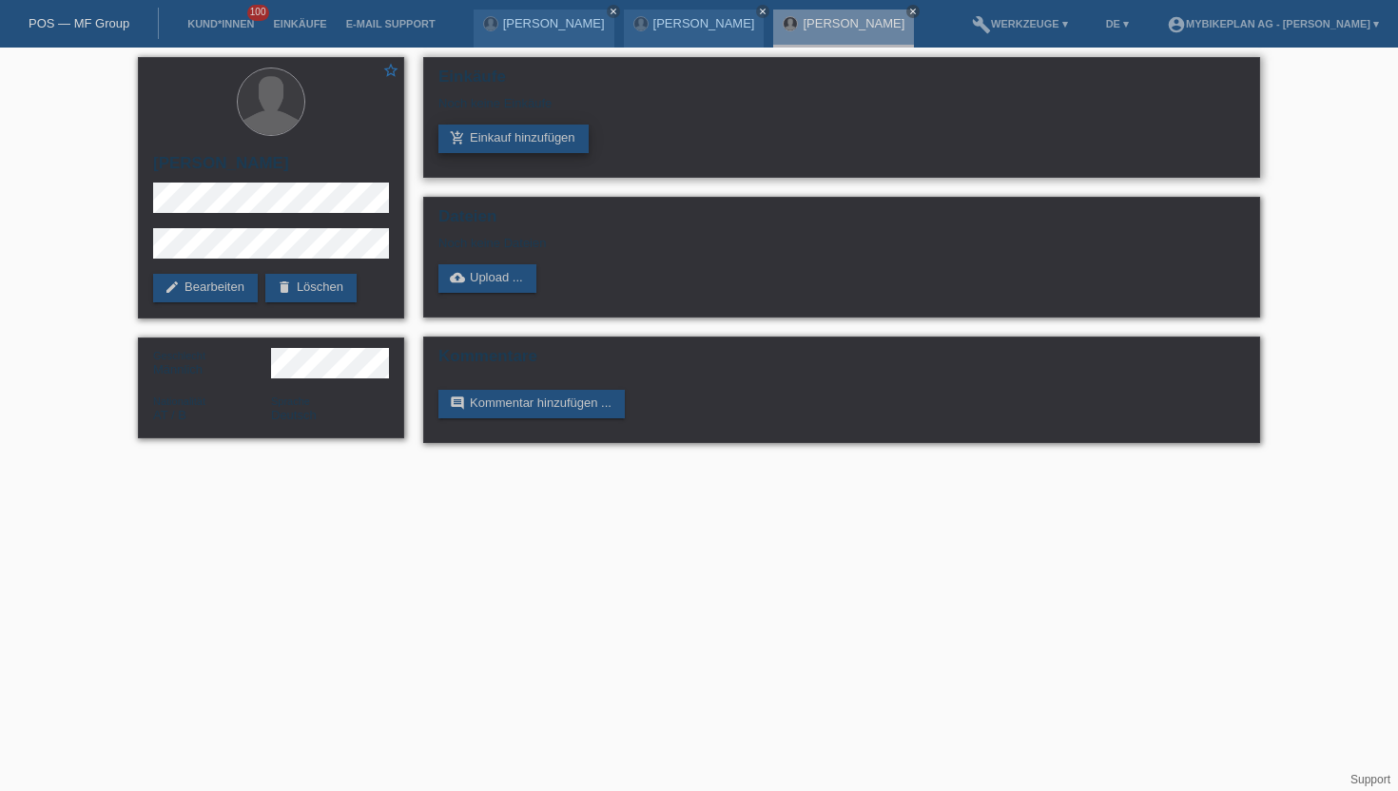
click at [479, 144] on link "add_shopping_cart Einkauf hinzufügen" at bounding box center [513, 139] width 150 height 29
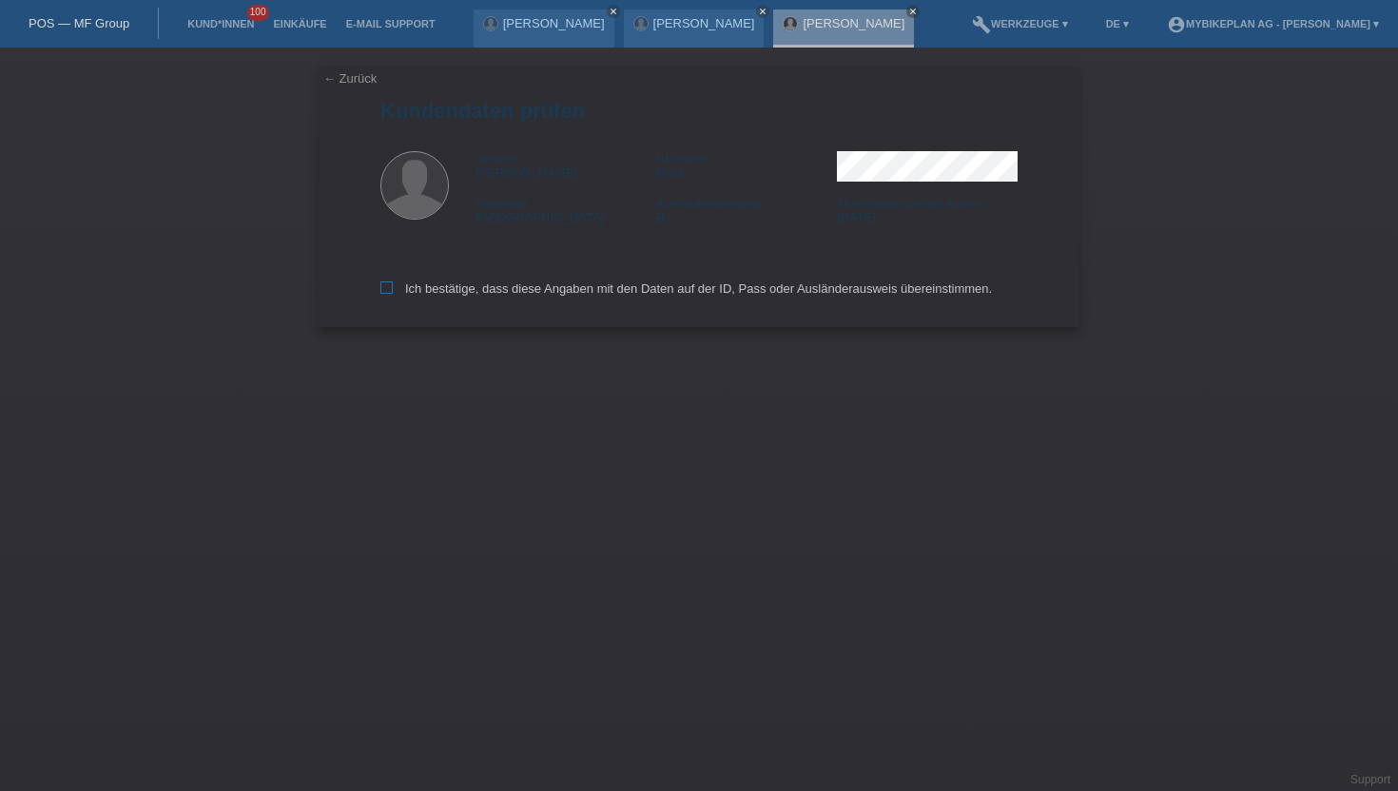
click at [387, 292] on icon at bounding box center [386, 287] width 12 height 12
click at [387, 292] on input "Ich bestätige, dass diese Angaben mit den Daten auf der ID, Pass oder Ausländer…" at bounding box center [386, 287] width 12 height 12
checkbox input "true"
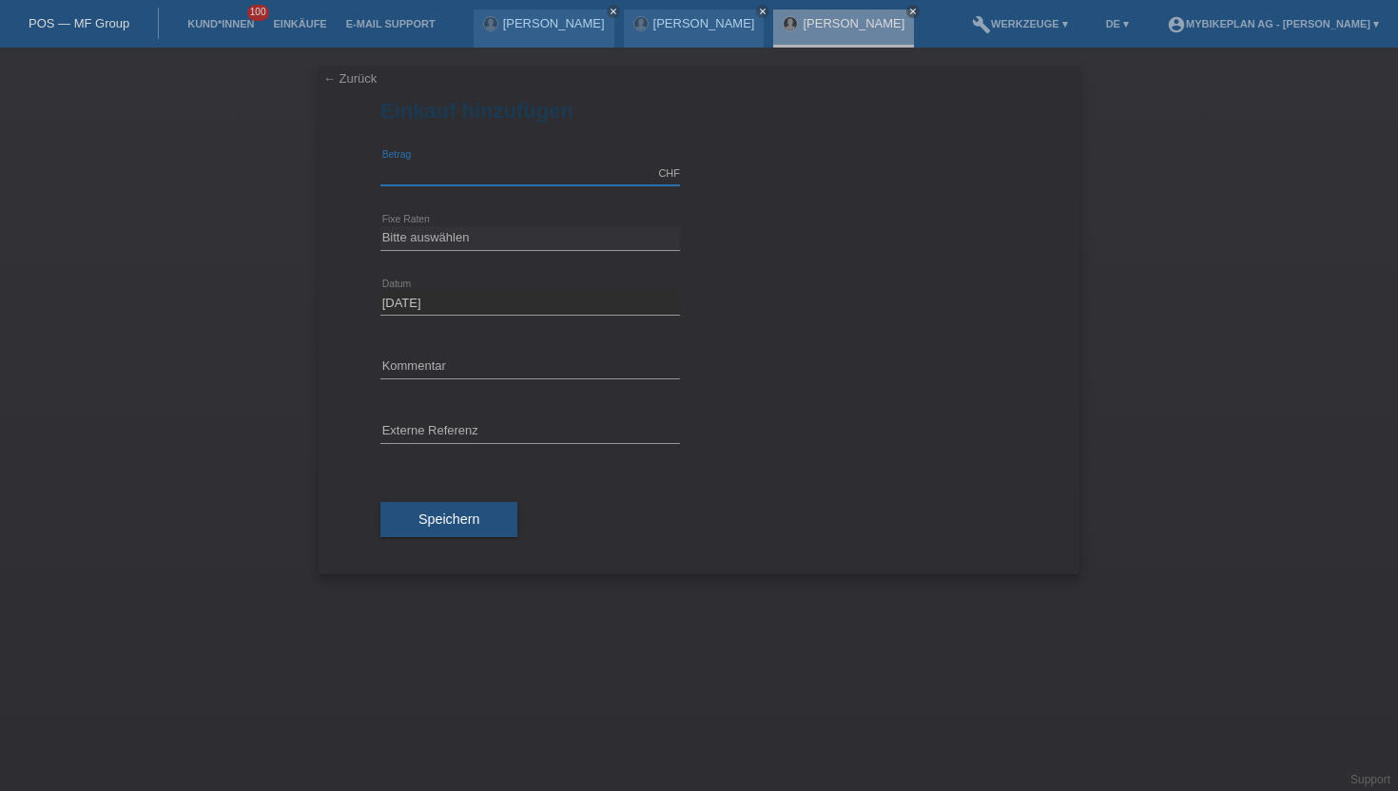
click at [428, 170] on input "text" at bounding box center [530, 174] width 300 height 24
type input "5499.00"
click at [436, 242] on select "Bitte auswählen 6 Raten 12 Raten 18 Raten 24 Raten 36 Raten 48 Raten" at bounding box center [530, 237] width 300 height 23
select select "488"
click at [380, 226] on select "Bitte auswählen 6 Raten 12 Raten 18 Raten 24 Raten 36 Raten 48 Raten" at bounding box center [530, 237] width 300 height 23
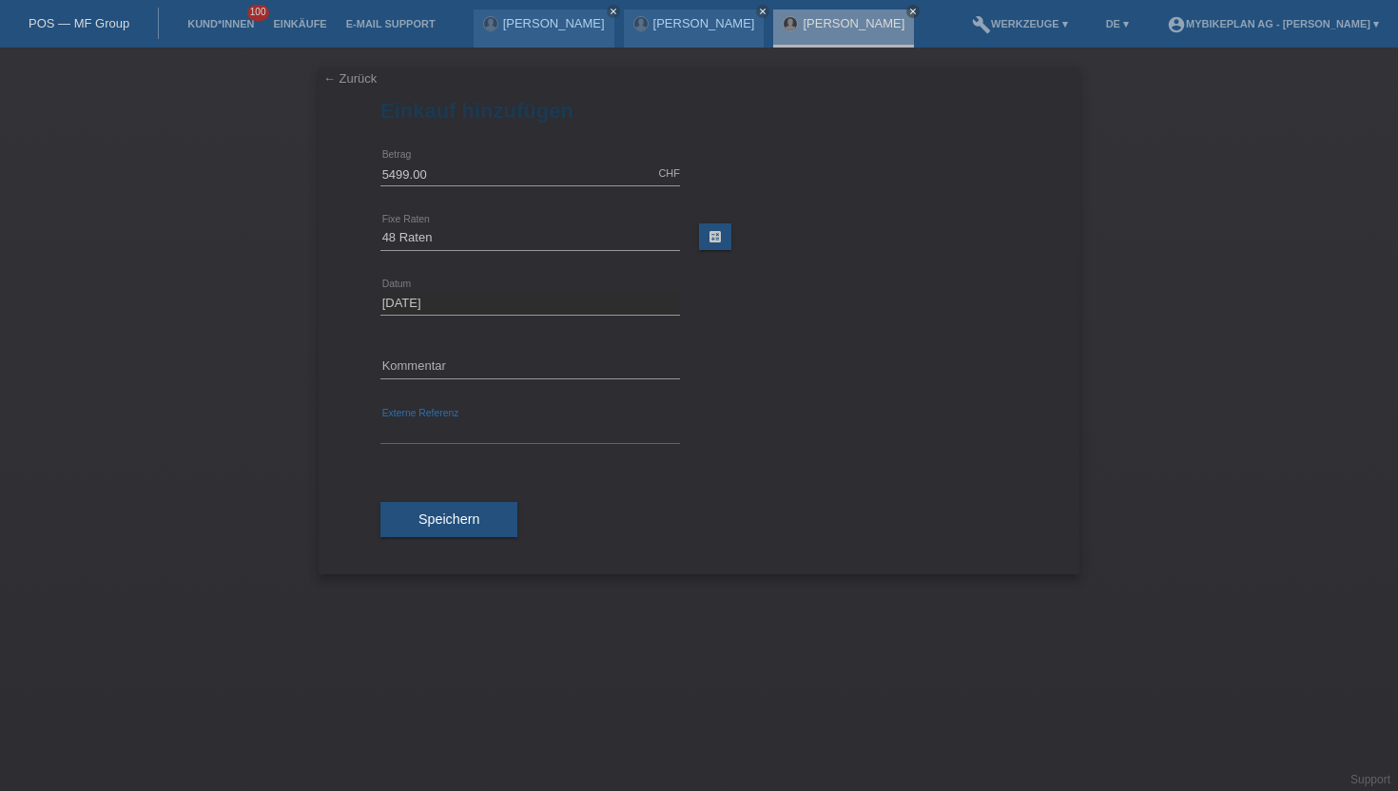
click at [433, 436] on input "text" at bounding box center [530, 432] width 300 height 24
paste input "43144849843"
type input "43144849843"
click at [439, 509] on button "Speichern" at bounding box center [448, 520] width 137 height 36
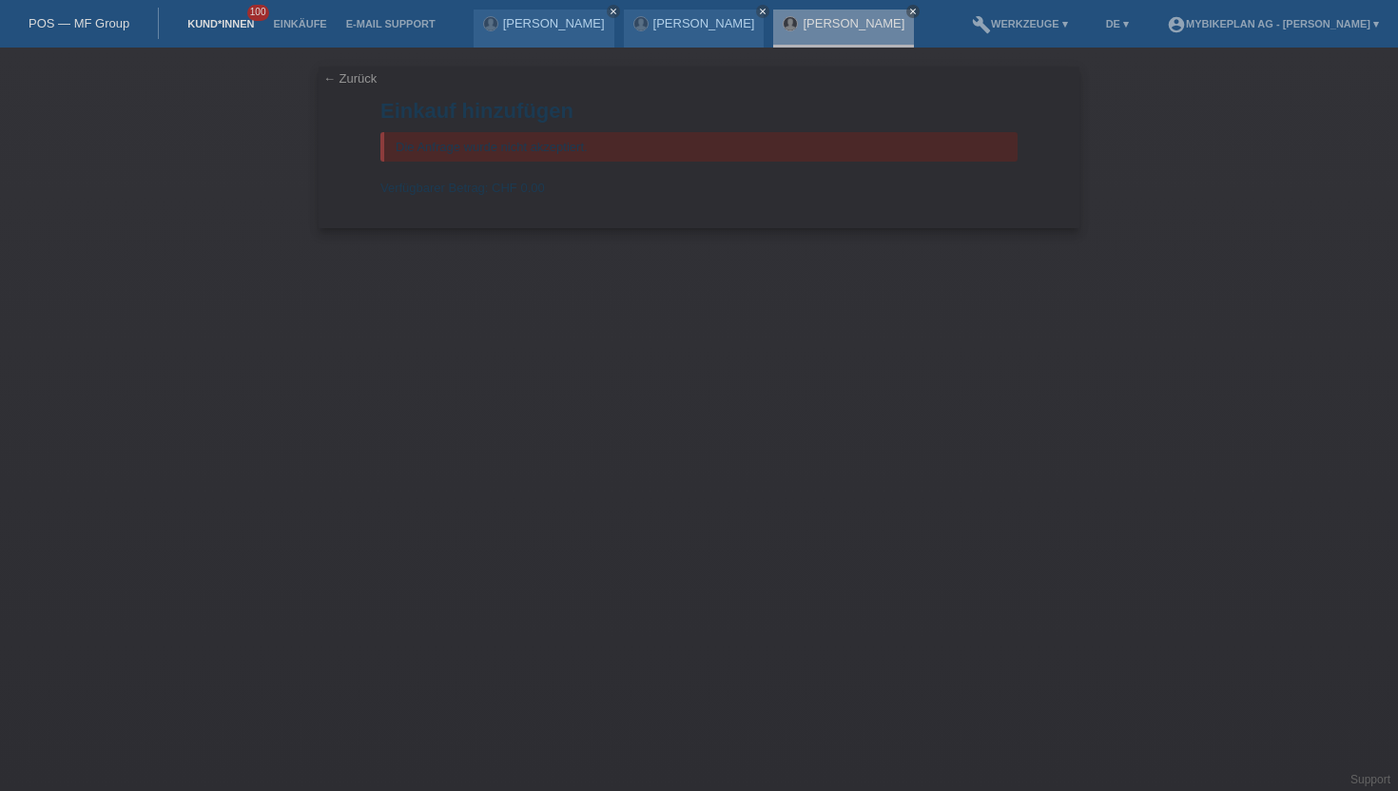
click at [228, 23] on link "Kund*innen" at bounding box center [221, 23] width 86 height 11
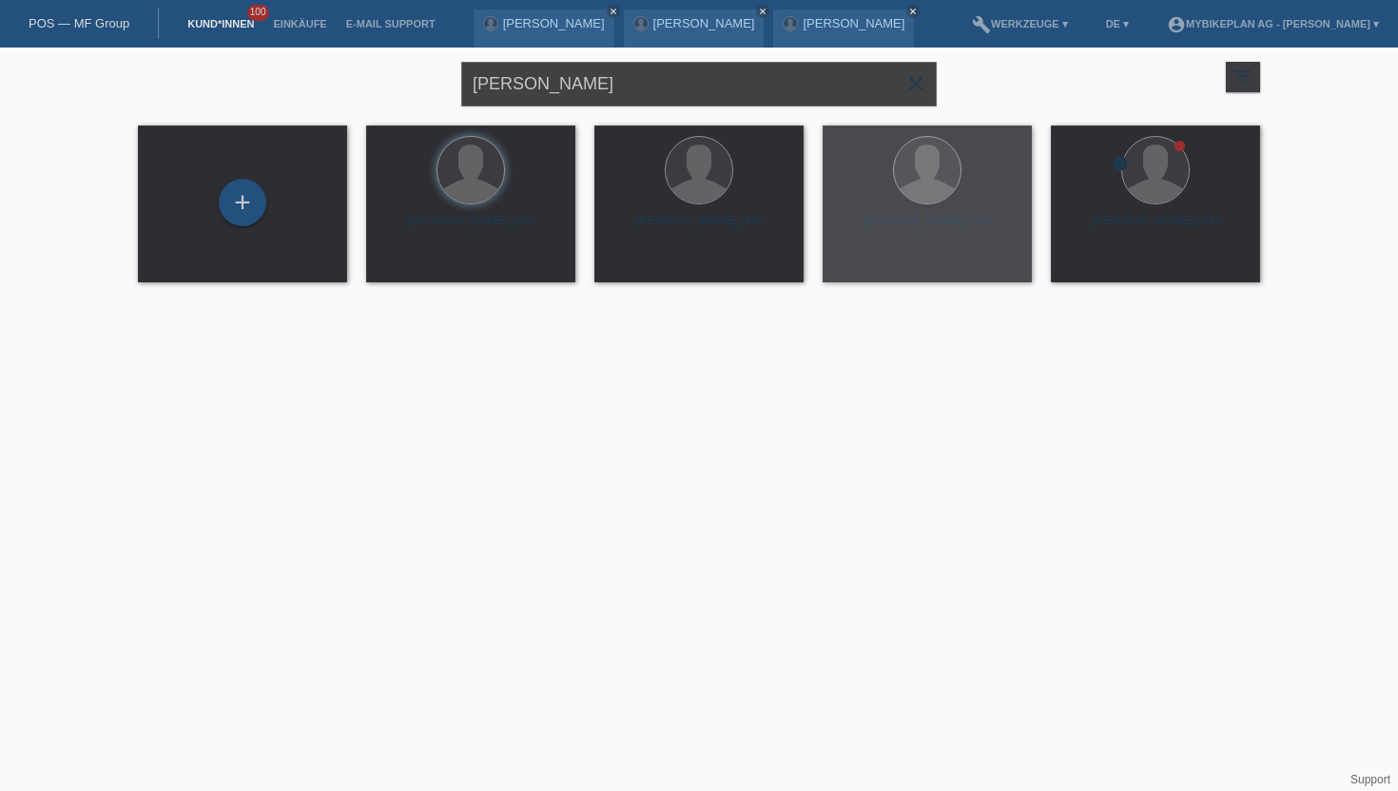
drag, startPoint x: 587, startPoint y: 82, endPoint x: 379, endPoint y: 82, distance: 207.3
click at [379, 82] on div "[PERSON_NAME] close filter_list view_module Alle Kund*innen anzeigen star Marki…" at bounding box center [698, 82] width 1141 height 68
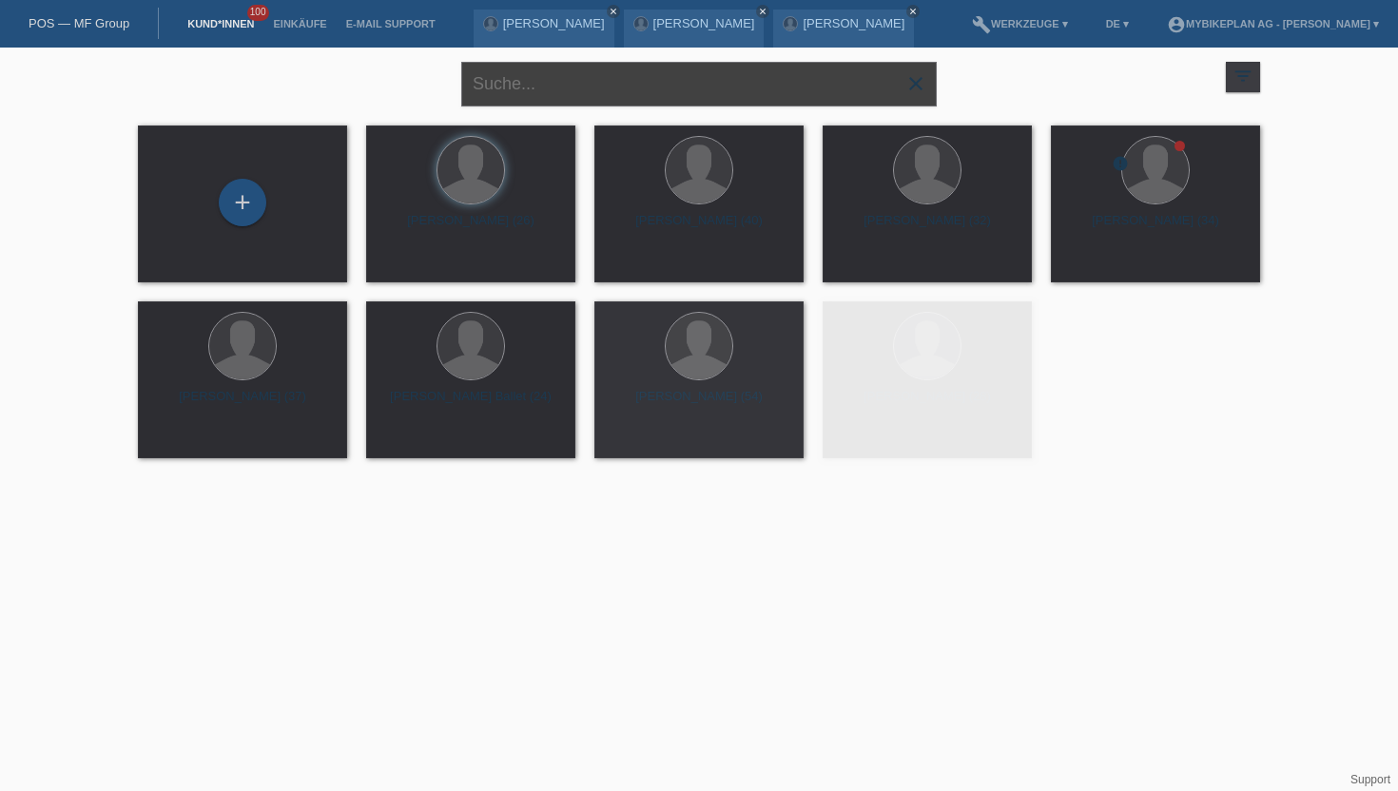
paste input "[PERSON_NAME]"
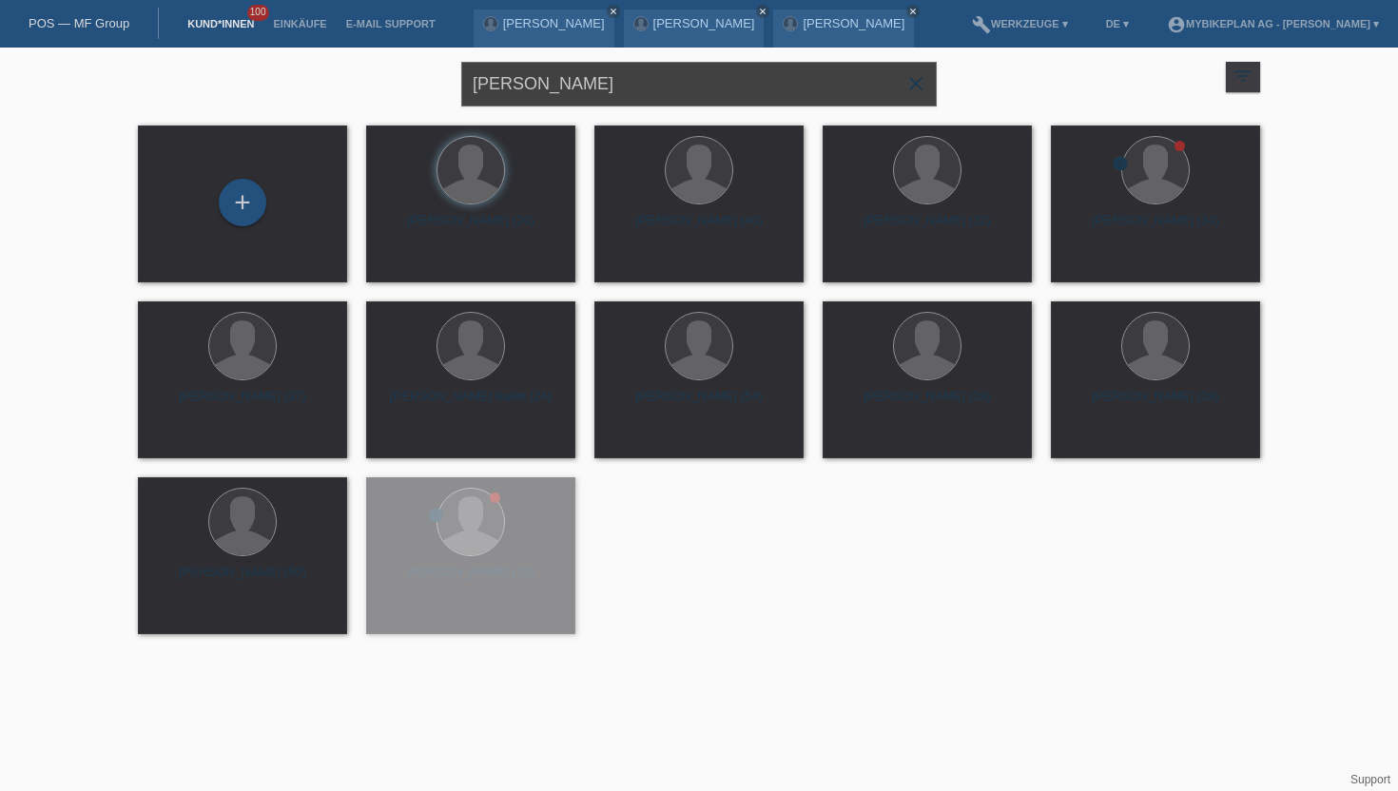
type input "[PERSON_NAME]"
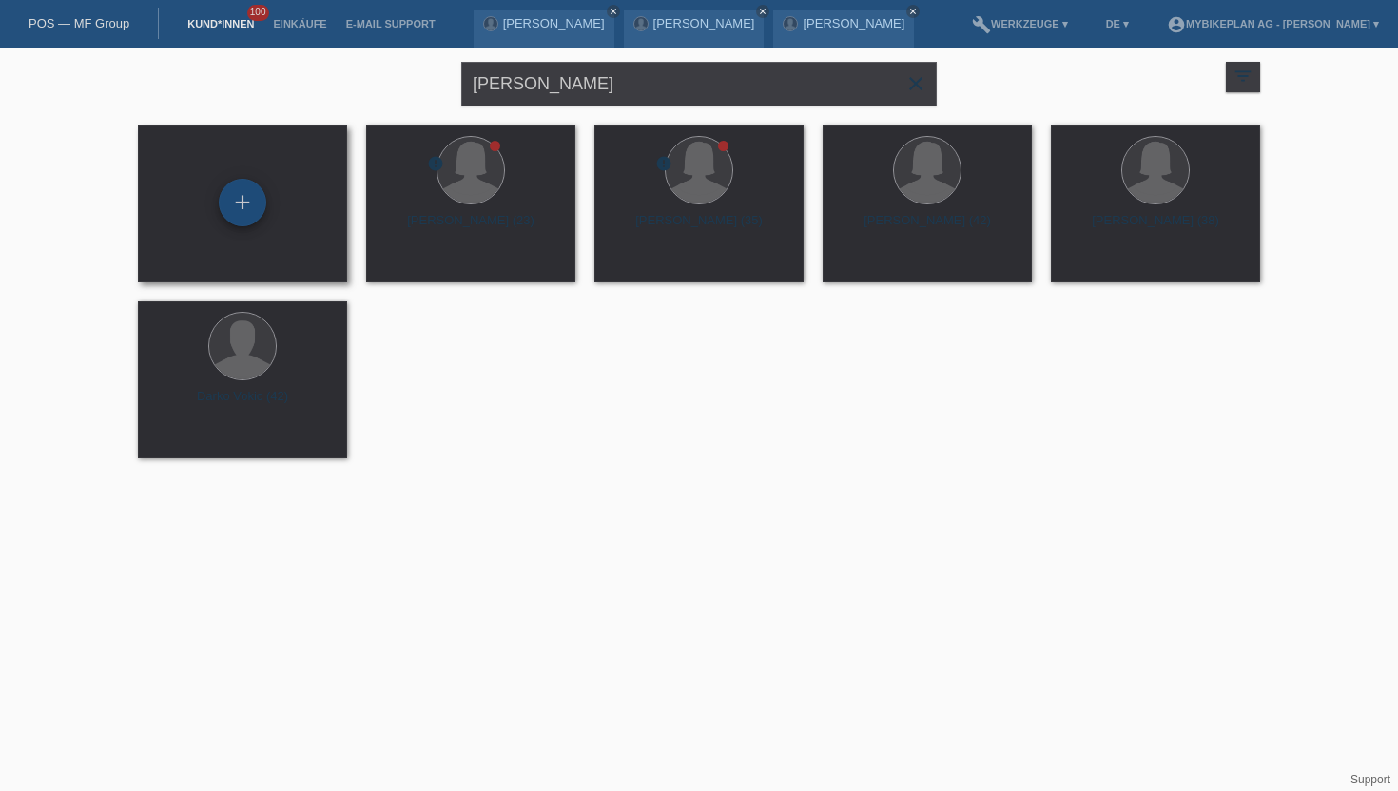
click at [233, 218] on div "+" at bounding box center [243, 203] width 48 height 48
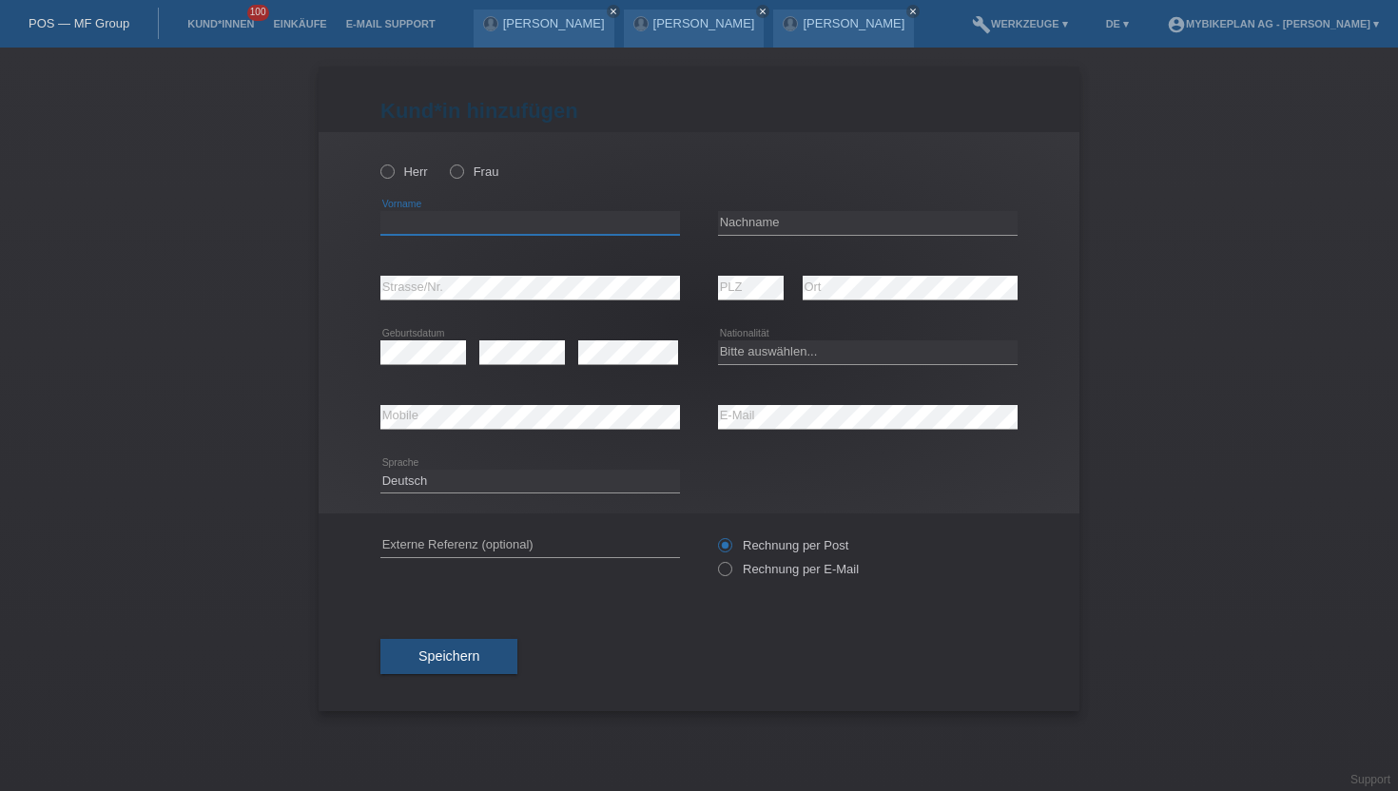
click at [419, 225] on input "text" at bounding box center [530, 223] width 300 height 24
paste input "[PERSON_NAME]"
click at [462, 224] on input "[PERSON_NAME]" at bounding box center [530, 223] width 300 height 24
type input "Fabienne"
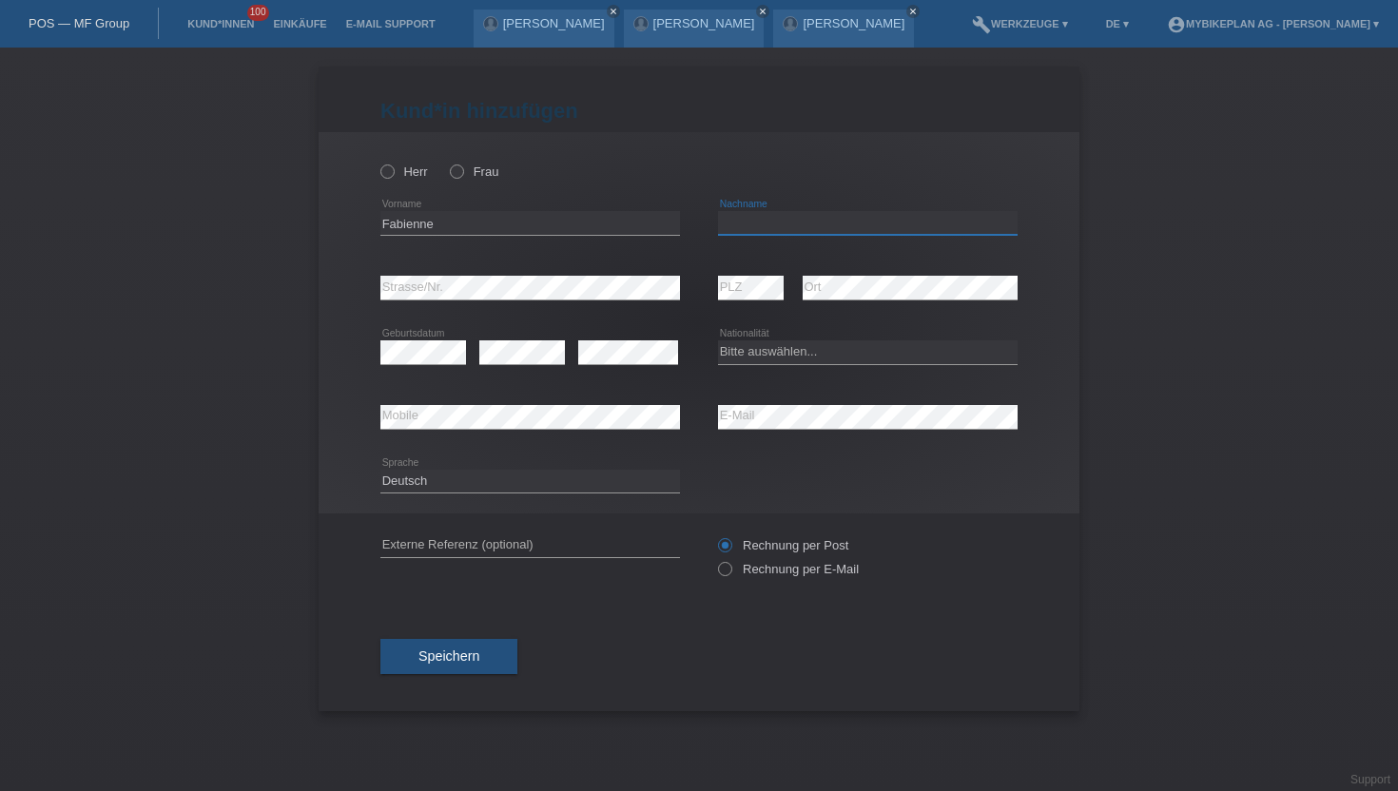
click at [762, 233] on input "text" at bounding box center [868, 223] width 300 height 24
paste input "Vokic"
type input "Vokic"
click at [447, 162] on icon at bounding box center [447, 162] width 0 height 0
click at [462, 173] on input "Frau" at bounding box center [456, 171] width 12 height 12
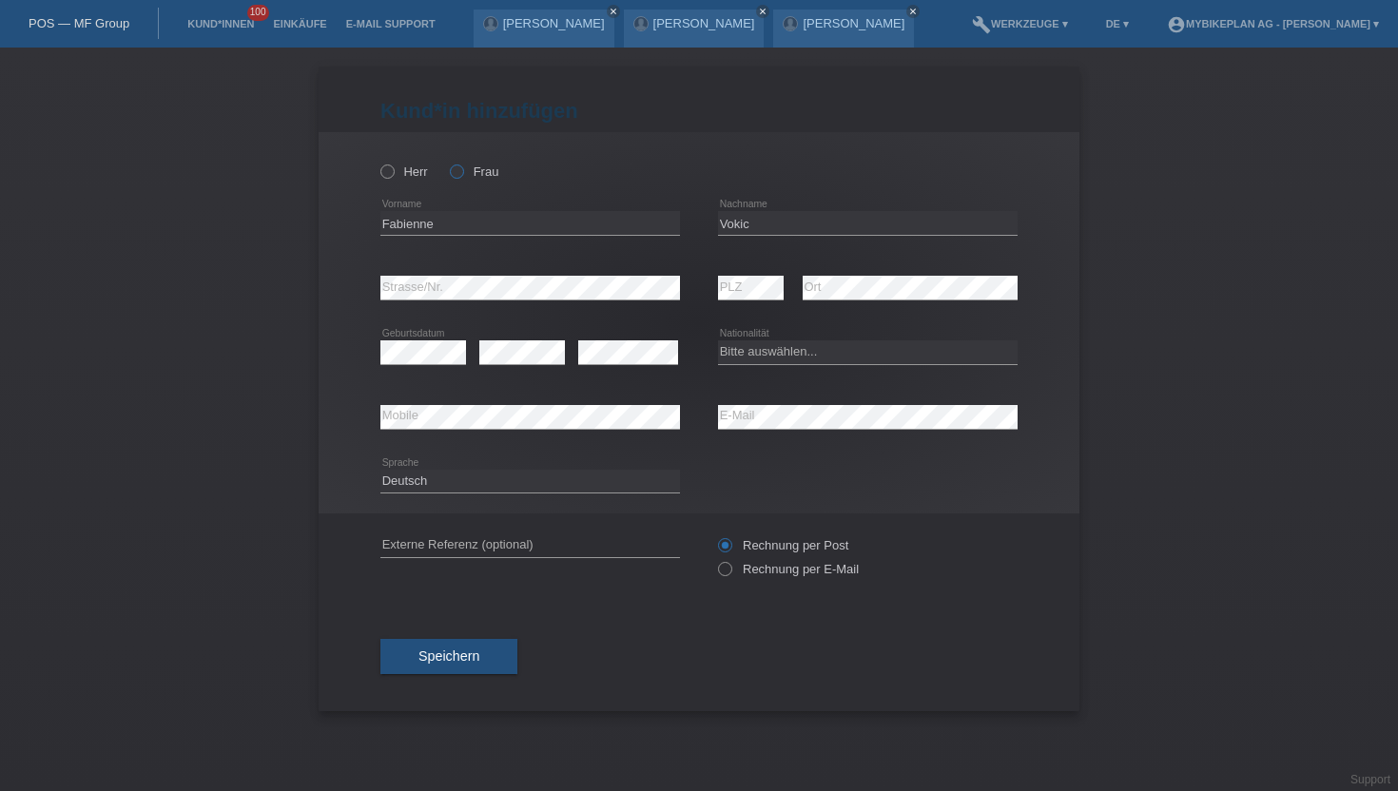
radio input "true"
click at [566, 404] on div "error Mobile" at bounding box center [530, 417] width 300 height 65
click at [715, 559] on icon at bounding box center [715, 559] width 0 height 0
click at [730, 572] on input "Rechnung per E-Mail" at bounding box center [724, 574] width 12 height 24
radio input "true"
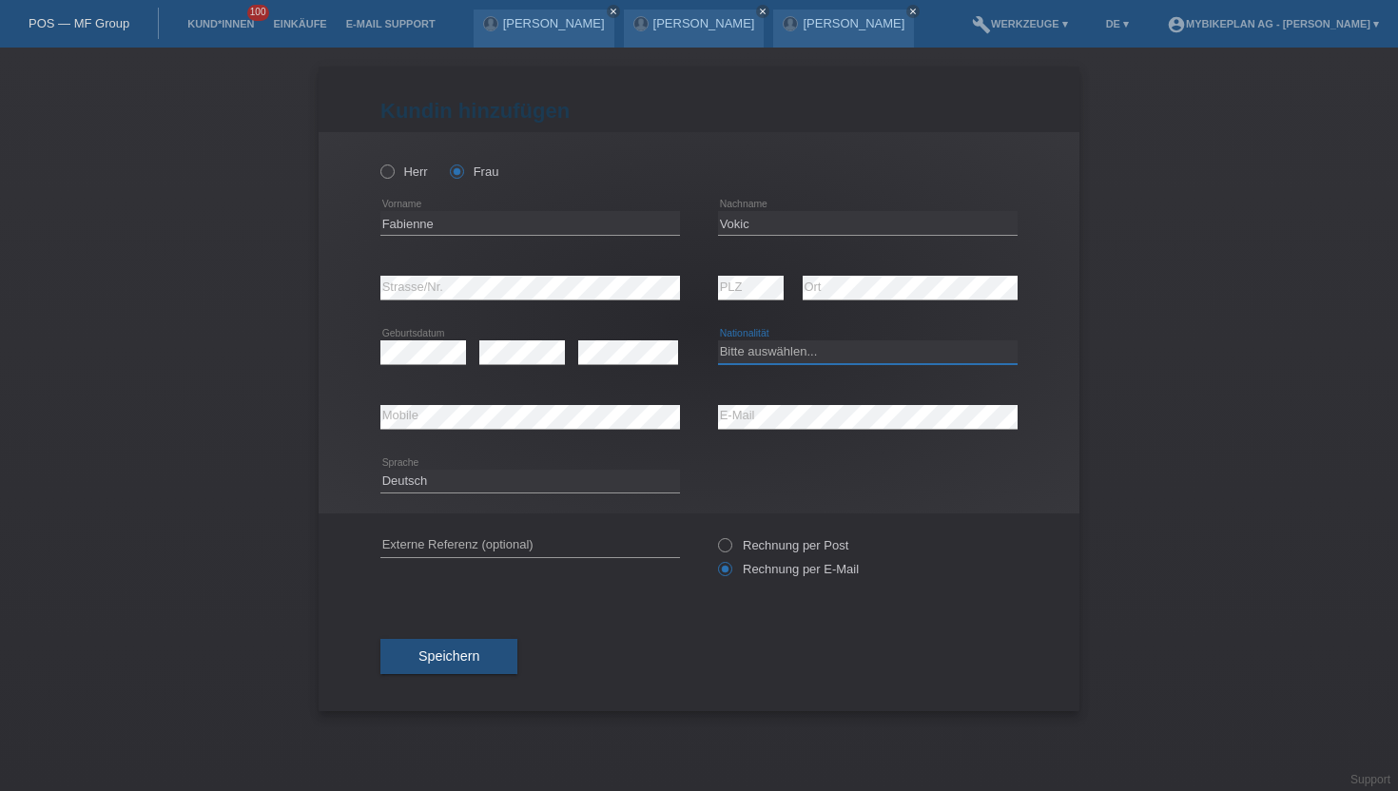
click at [766, 353] on select "Bitte auswählen... Schweiz Deutschland Liechtenstein Österreich ------------ Af…" at bounding box center [868, 351] width 300 height 23
select select "CH"
click at [718, 341] on select "Bitte auswählen... Schweiz Deutschland Liechtenstein Österreich ------------ Af…" at bounding box center [868, 351] width 300 height 23
click at [465, 670] on button "Speichern" at bounding box center [448, 657] width 137 height 36
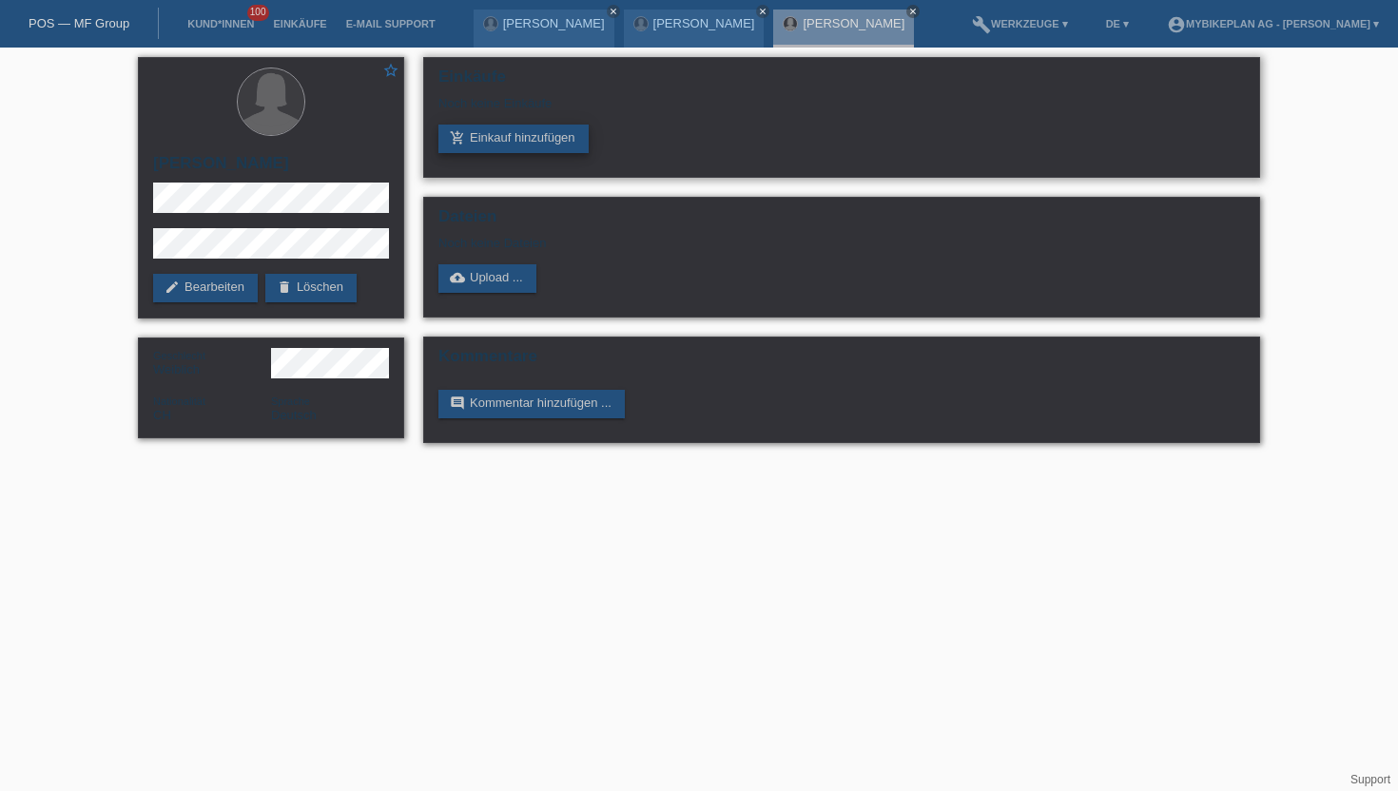
click at [493, 145] on link "add_shopping_cart Einkauf hinzufügen" at bounding box center [513, 139] width 150 height 29
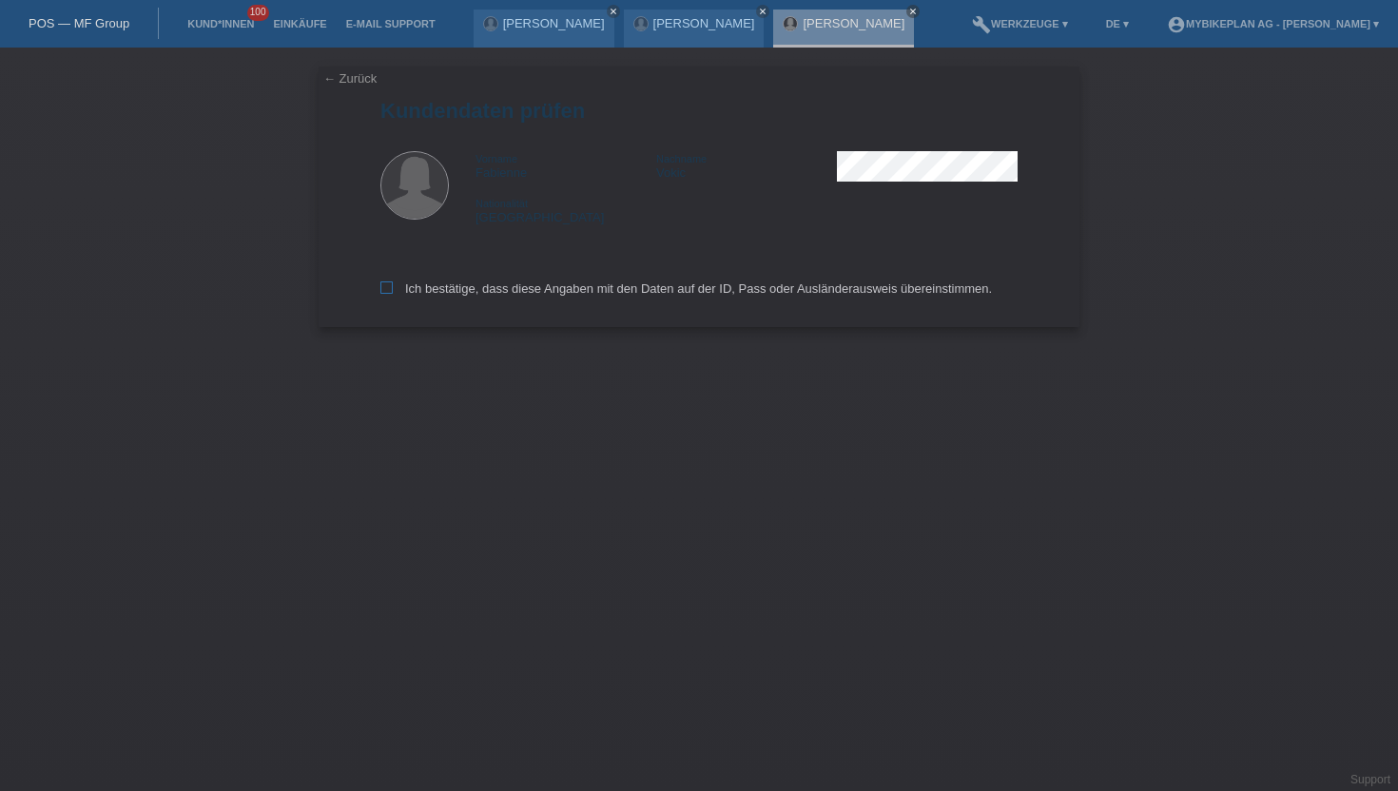
click at [387, 296] on label "Ich bestätige, dass diese Angaben mit den Daten auf der ID, Pass oder Ausländer…" at bounding box center [685, 288] width 611 height 14
click at [387, 294] on input "Ich bestätige, dass diese Angaben mit den Daten auf der ID, Pass oder Ausländer…" at bounding box center [386, 287] width 12 height 12
checkbox input "true"
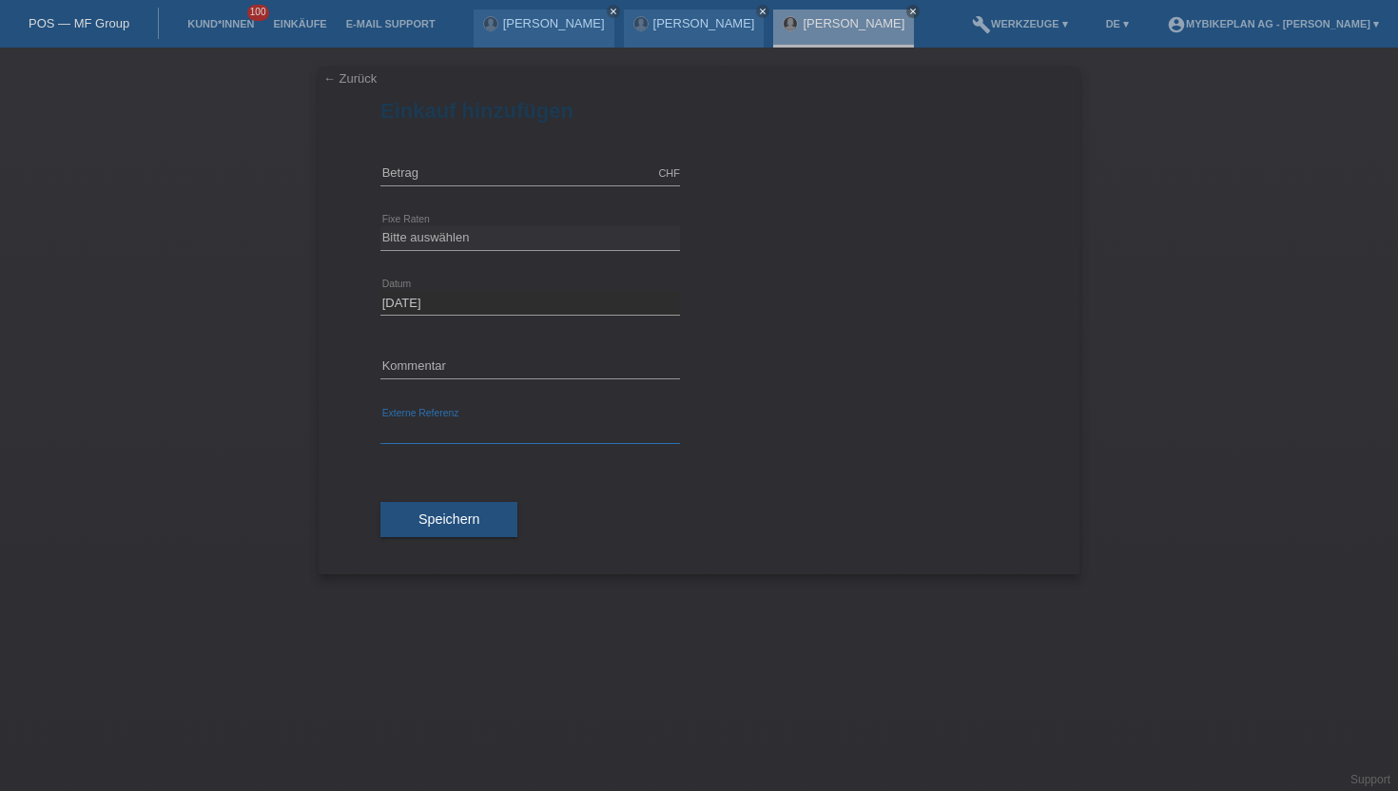
click at [448, 434] on input "text" at bounding box center [530, 432] width 300 height 24
paste input "43144550048"
type input "43144550048"
click at [450, 175] on input "text" at bounding box center [530, 174] width 300 height 24
type input "3999.00"
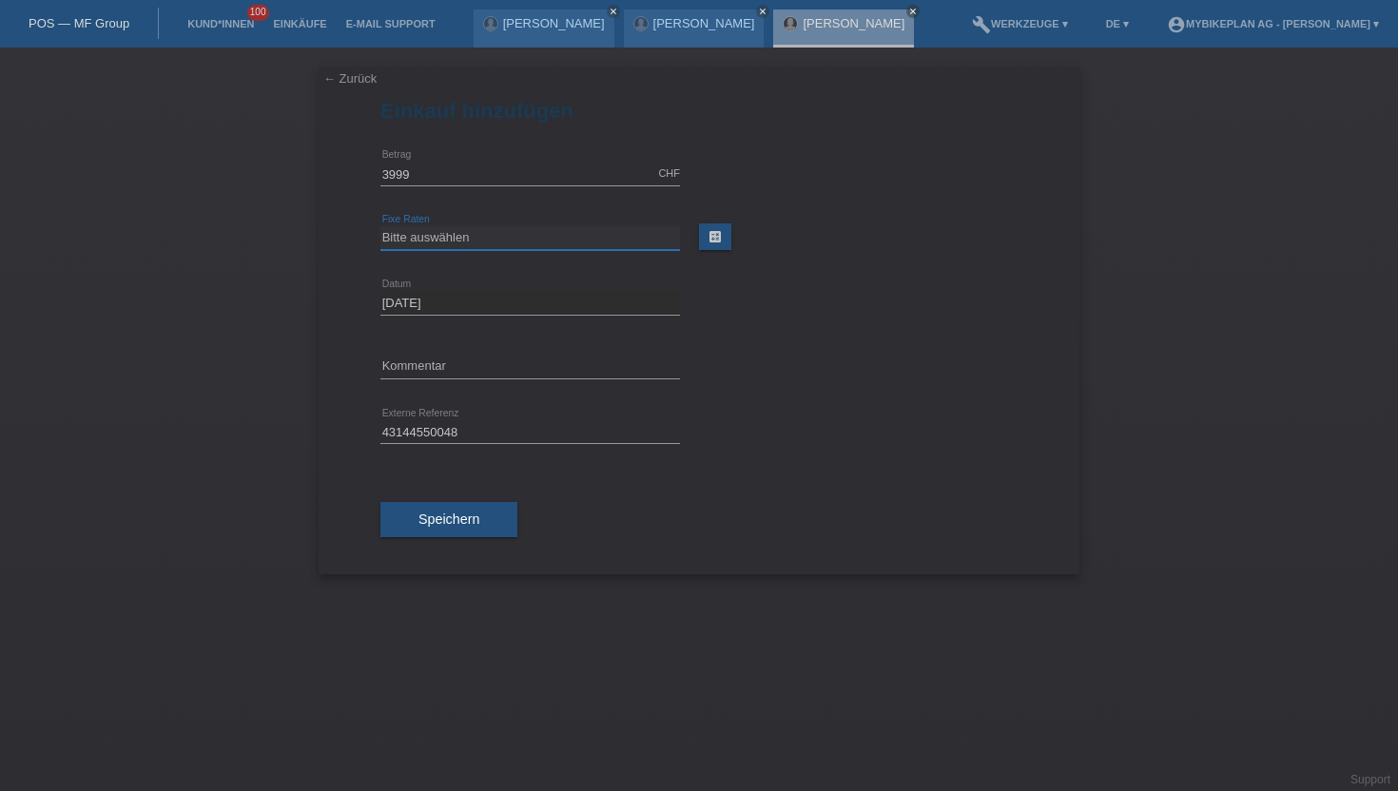
click at [442, 246] on select "Bitte auswählen 6 Raten 12 Raten 18 Raten 24 Raten 36 Raten 48 Raten" at bounding box center [530, 237] width 300 height 23
select select "488"
click at [380, 226] on select "Bitte auswählen 6 Raten 12 Raten 18 Raten 24 Raten 36 Raten 48 Raten" at bounding box center [530, 237] width 300 height 23
click at [436, 508] on button "Speichern" at bounding box center [448, 520] width 137 height 36
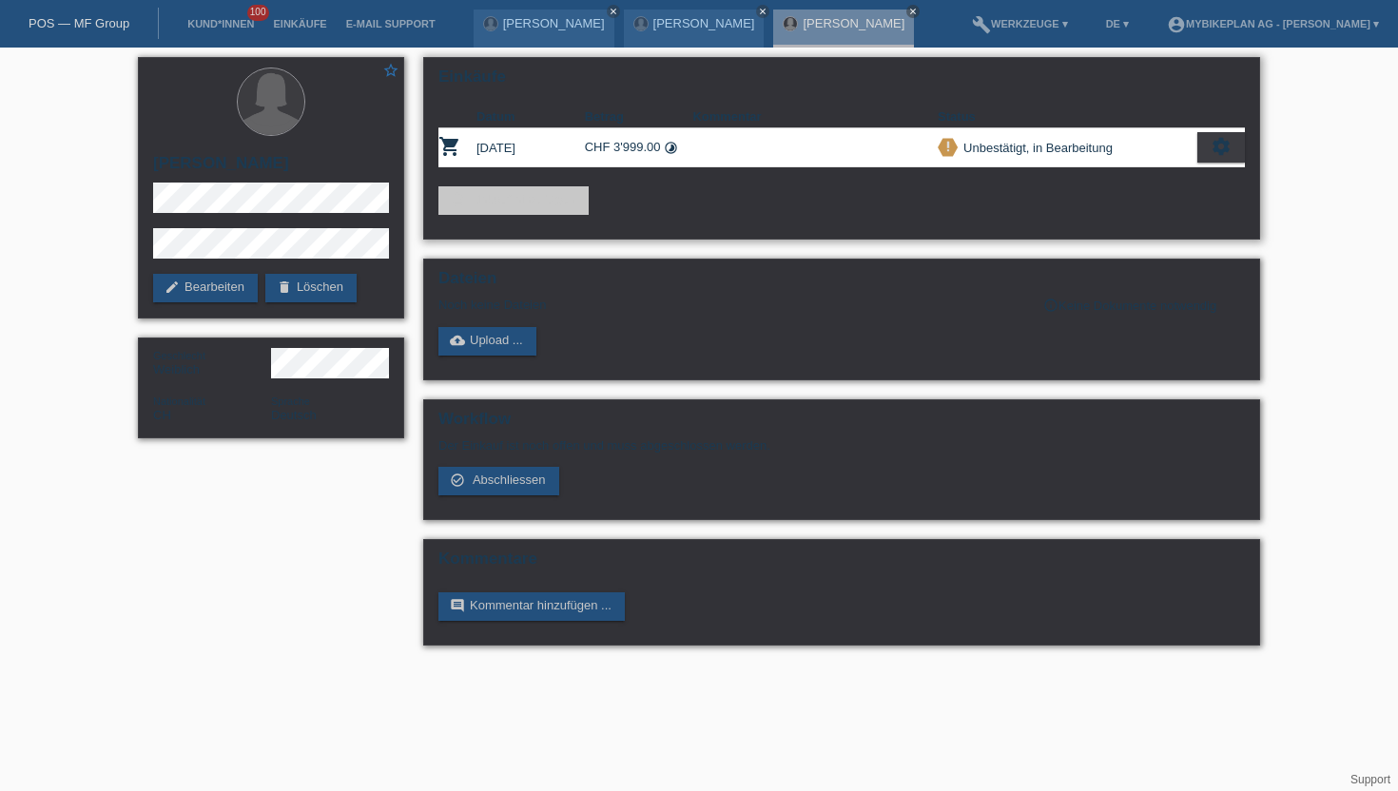
click at [1217, 146] on icon "settings" at bounding box center [1221, 146] width 21 height 21
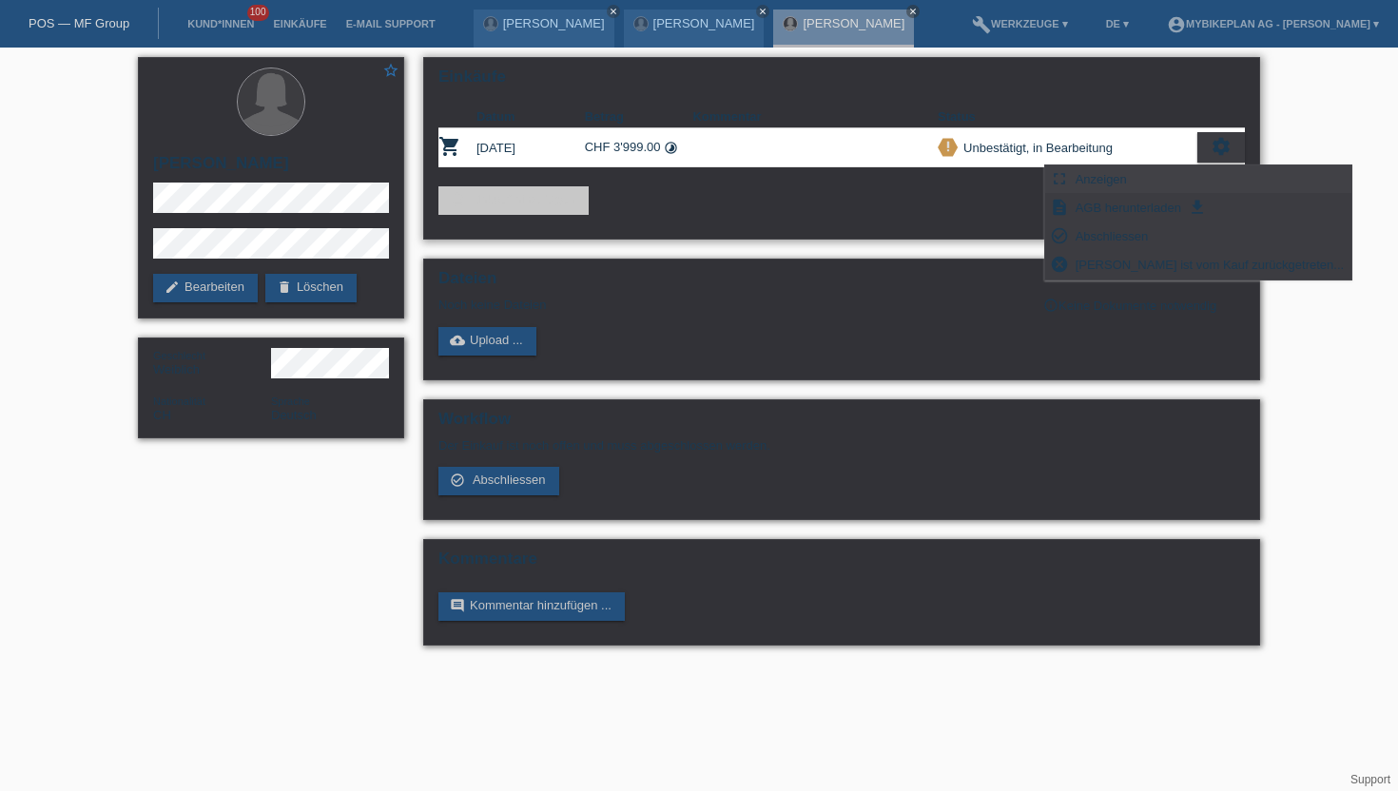
click at [1134, 174] on div "fullscreen Anzeigen" at bounding box center [1198, 179] width 306 height 29
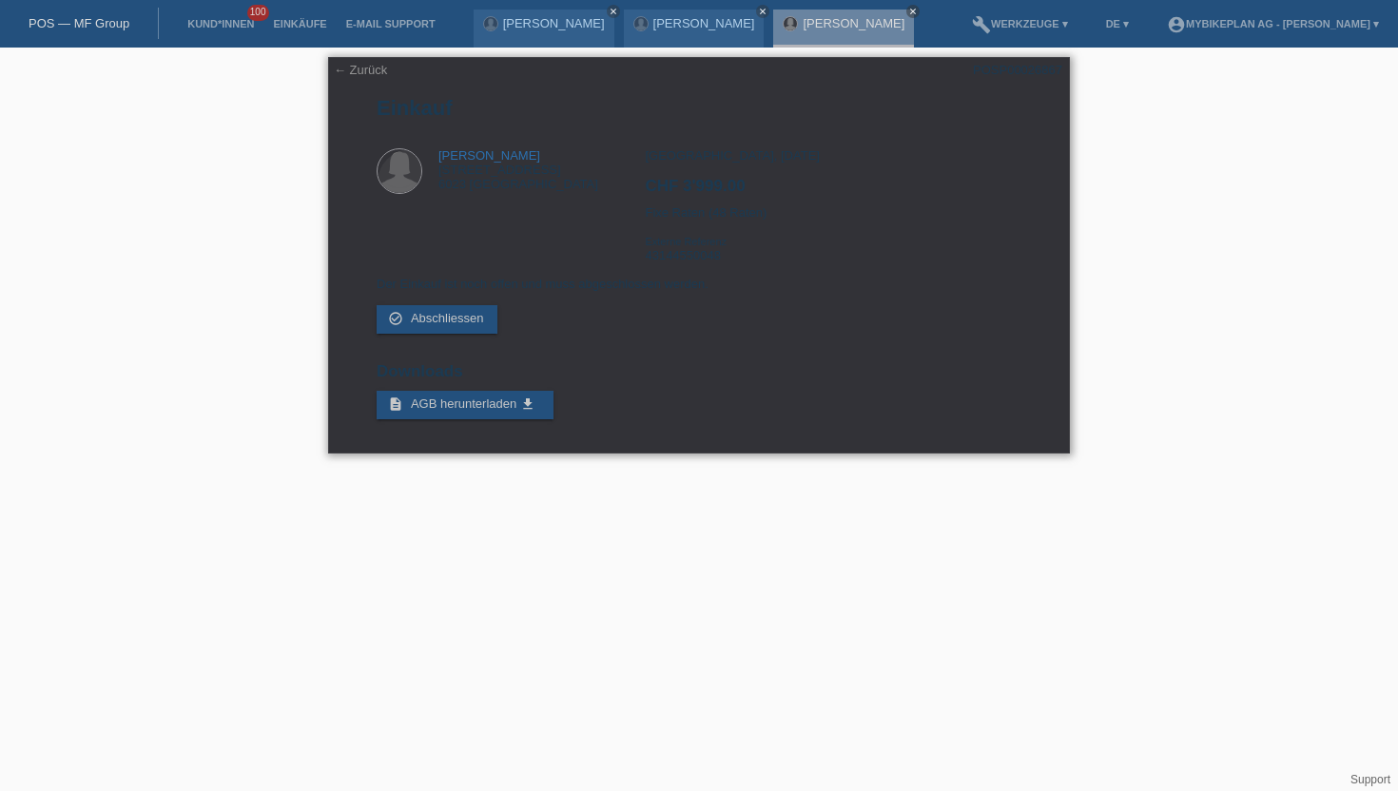
click at [995, 65] on div "POSP00026867" at bounding box center [1017, 70] width 89 height 14
copy div "POSP00026867"
